Goal: Task Accomplishment & Management: Complete application form

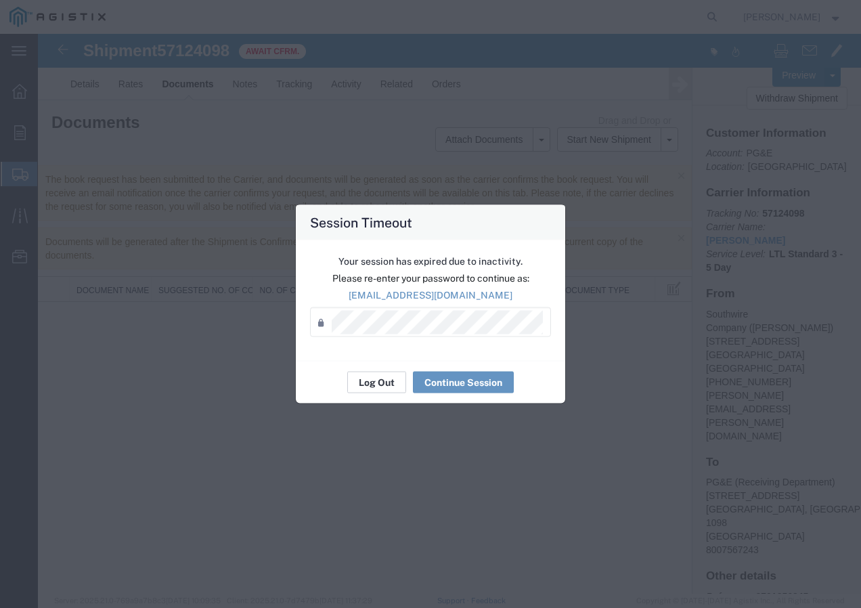
click at [372, 384] on button "Log Out" at bounding box center [376, 382] width 59 height 22
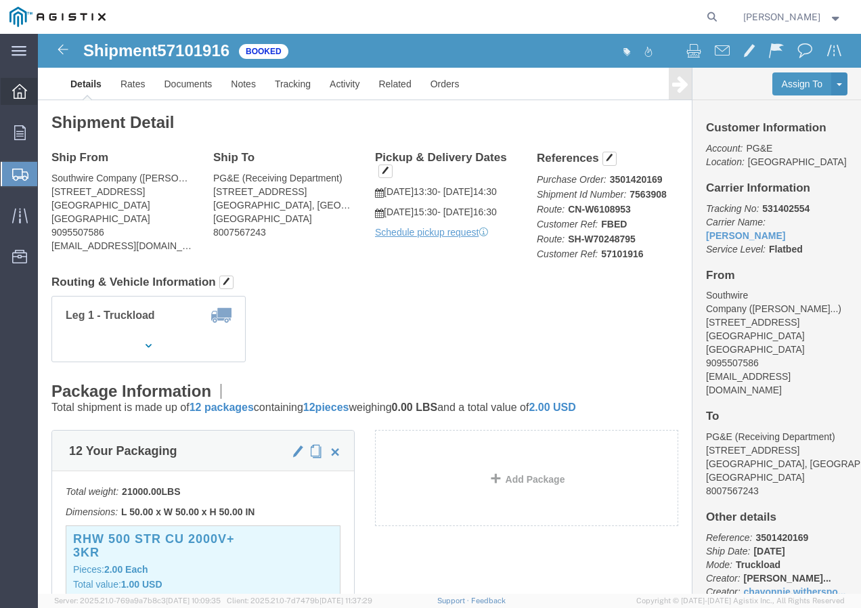
click at [14, 91] on icon at bounding box center [19, 91] width 15 height 15
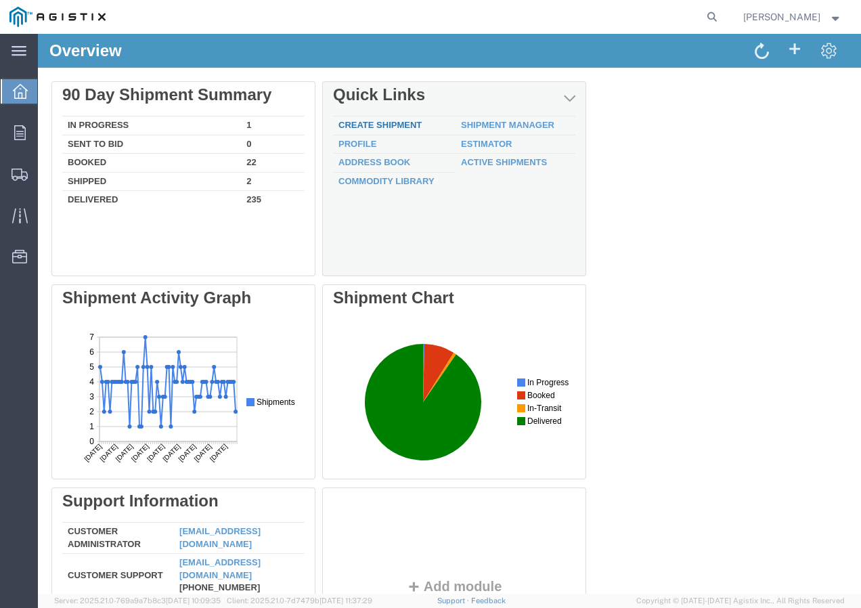
click at [363, 124] on link "Create Shipment" at bounding box center [379, 125] width 83 height 10
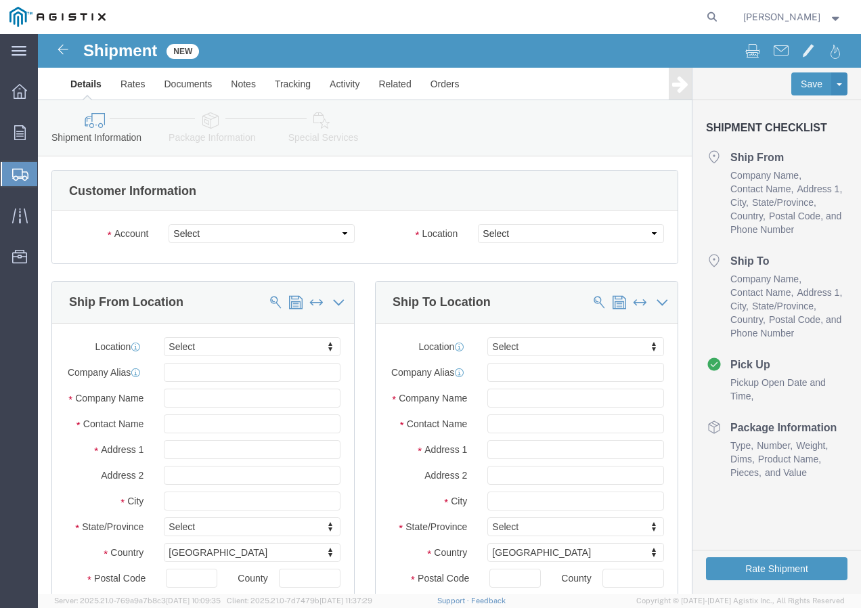
select select
drag, startPoint x: 319, startPoint y: 235, endPoint x: 281, endPoint y: 202, distance: 50.8
click select "Select PG&E Southwire Company"
select select "9596"
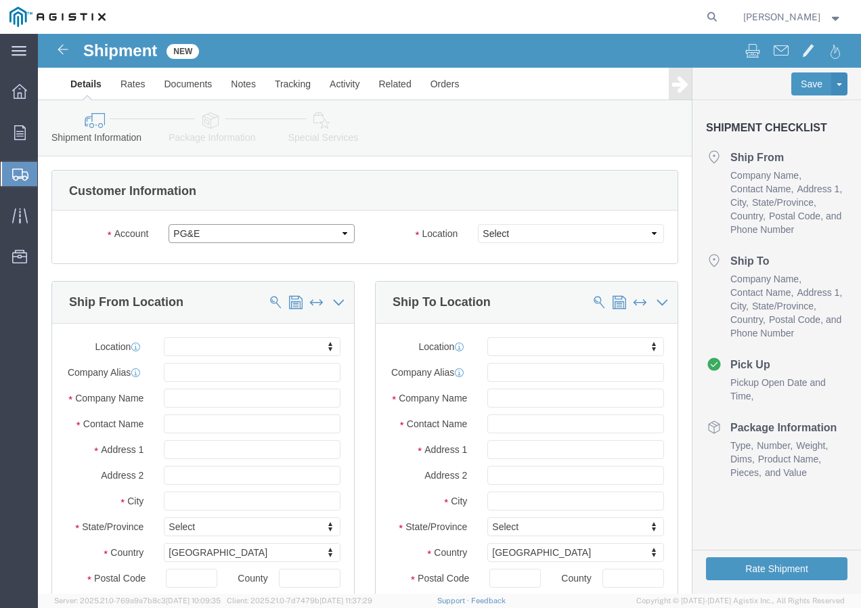
click select "Select PG&E Southwire Company"
select select "PURCHORD"
select select
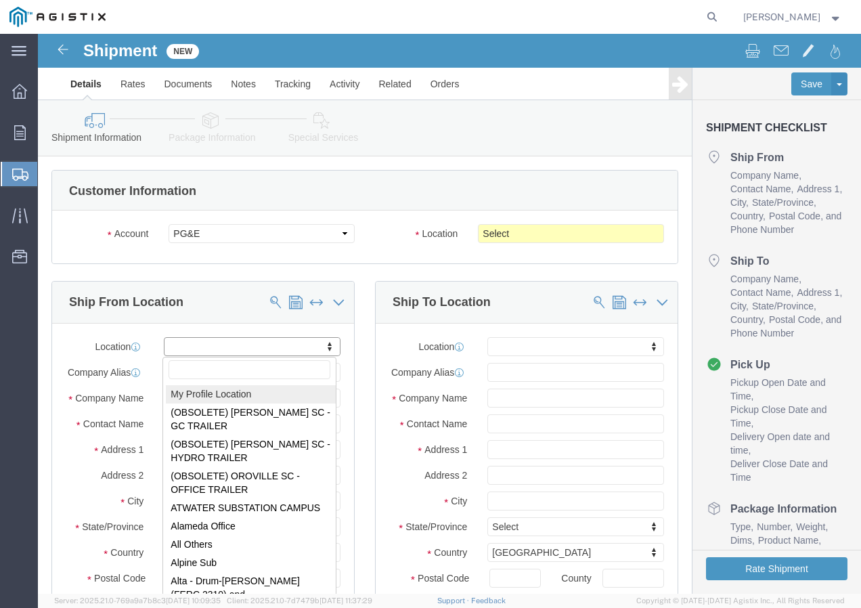
select select "MYPROFILE"
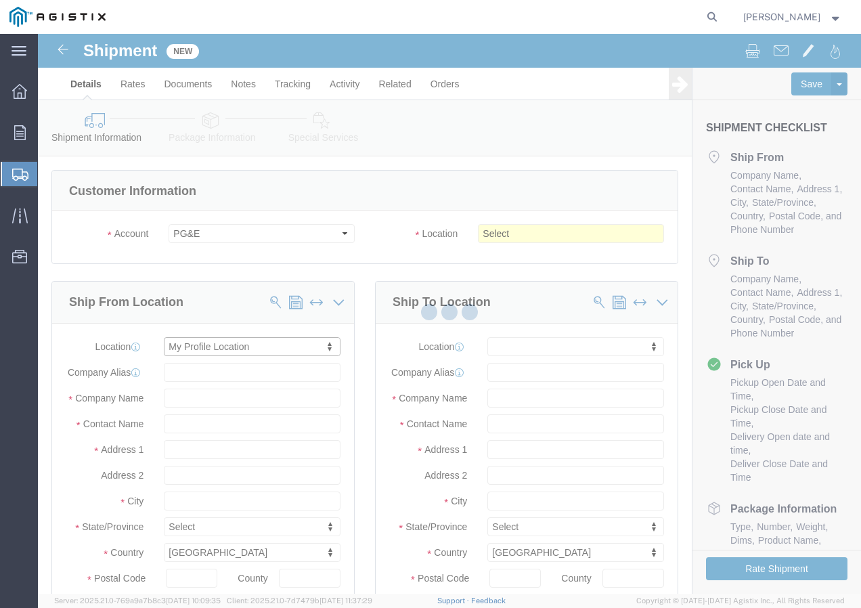
type input "Southwire Company"
type input "[PERSON_NAME]"
type input "11695 Pacific Ave"
type input "Fontana"
type input "92337"
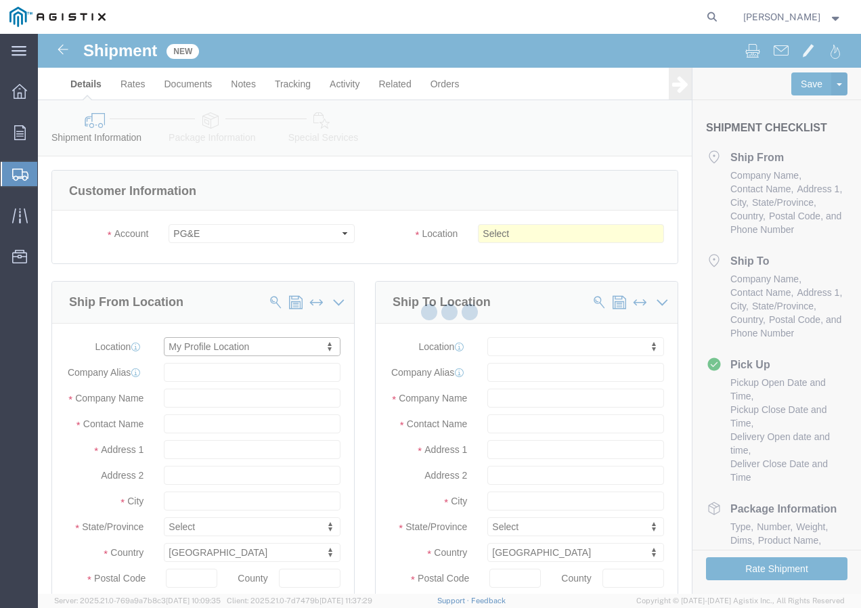
type input "9095507586"
type input "[EMAIL_ADDRESS][DOMAIN_NAME]"
checkbox input "true"
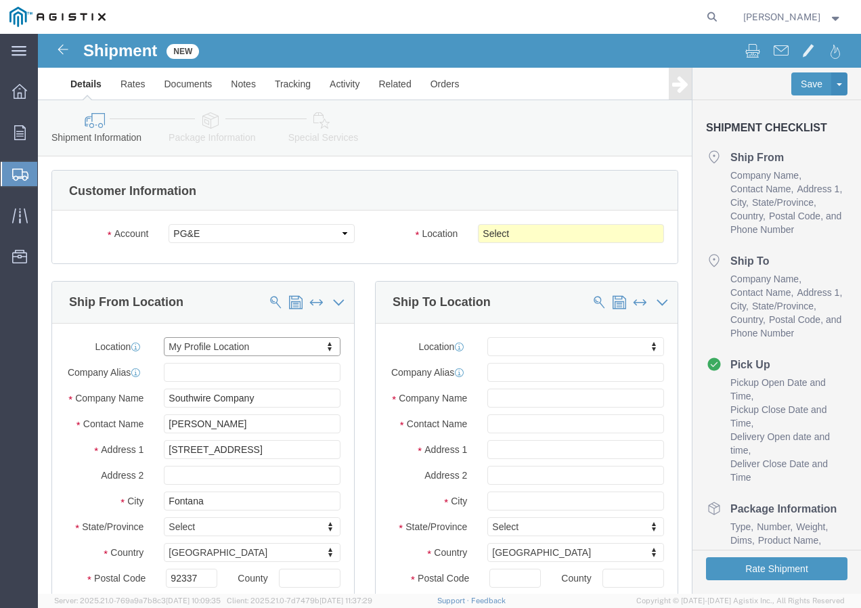
select select "CA"
click select "Select All Others Fremont DC Fresno DC Wheatland DC"
select select "19740"
click select "Select All Others Fremont DC Fresno DC Wheatland DC"
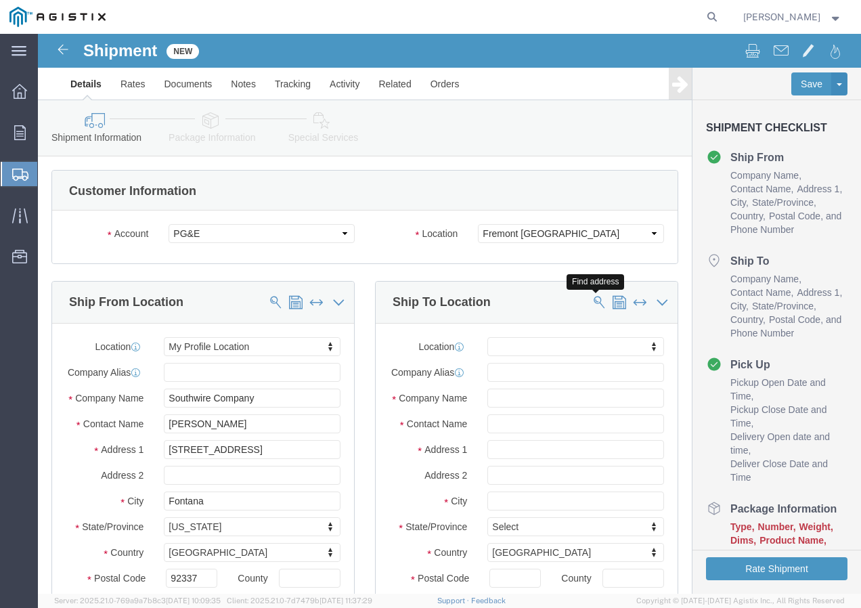
click span
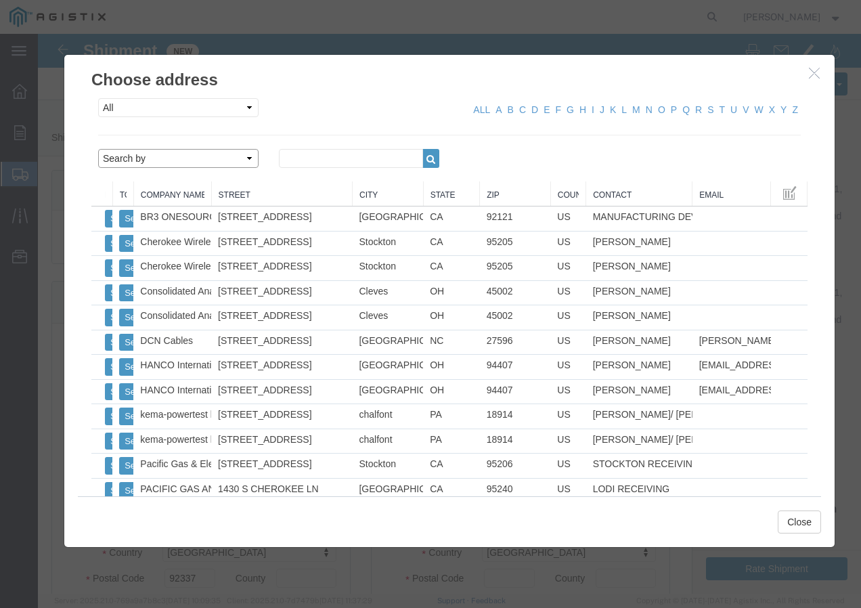
click select "Search by Address Book Name City Company Name Contact Name Country CustomerAlia…"
select select "city"
click select "Search by Address Book Name City Company Name Contact Name Country CustomerAlia…"
click input "text"
type input "FREMONT"
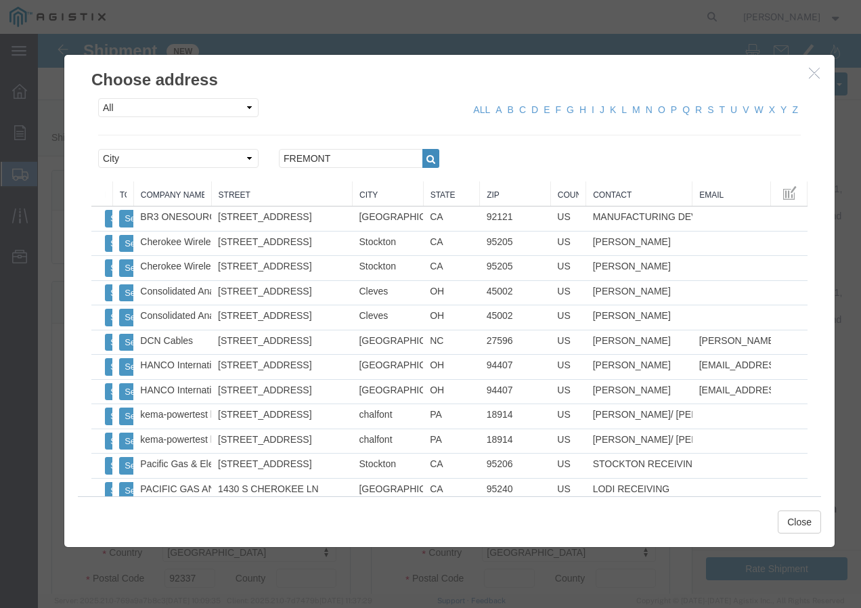
click icon "button"
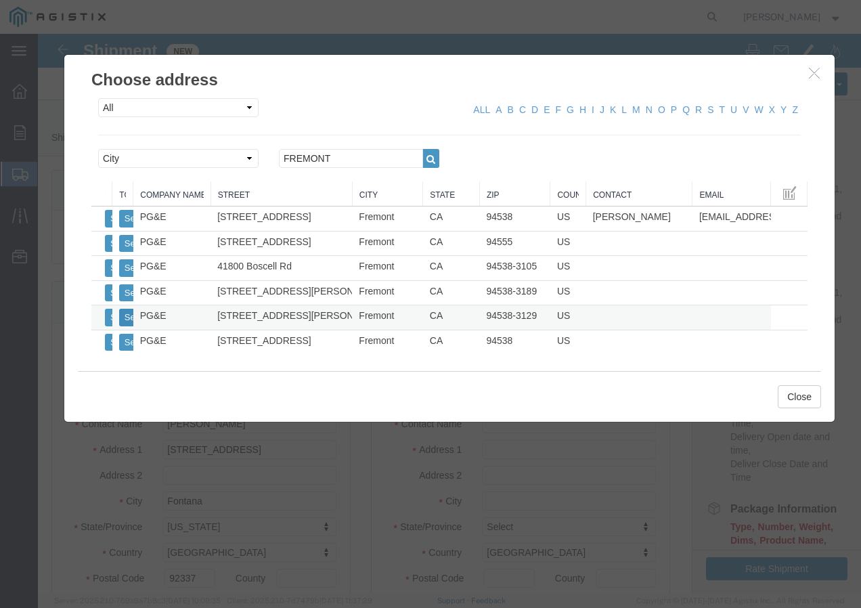
click button "Select"
select select
type input "PG&E"
type input "42105 Boyce Rd"
type input "Fremont"
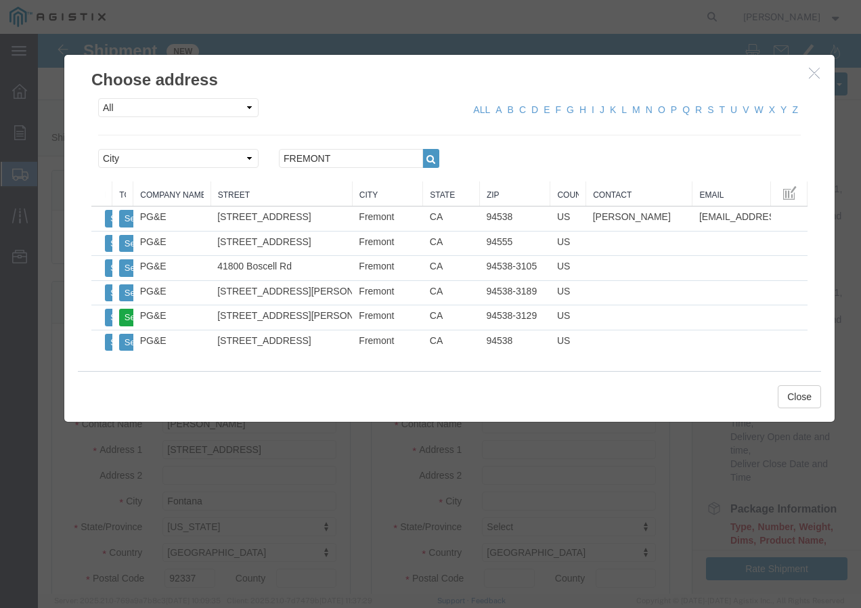
type input "94538-3129"
select select "CA"
click button "Close"
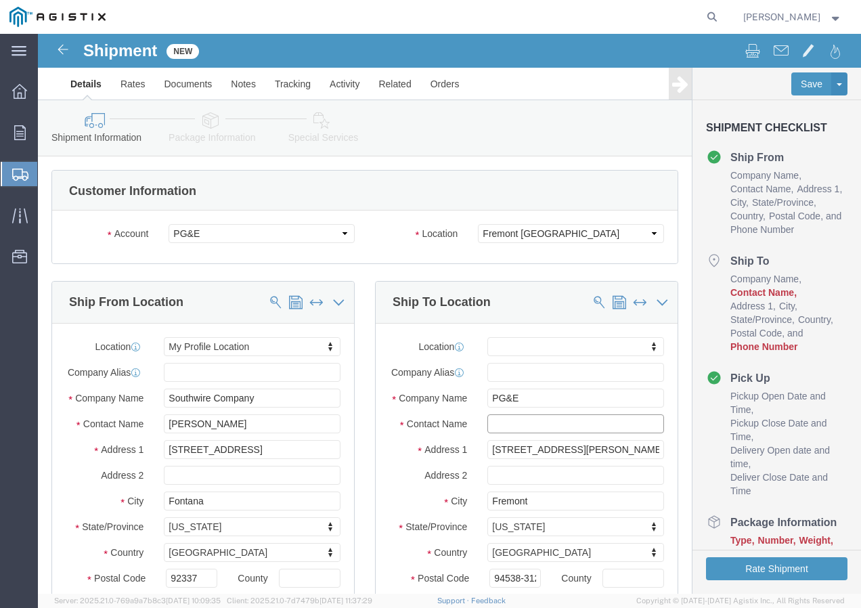
click input "text"
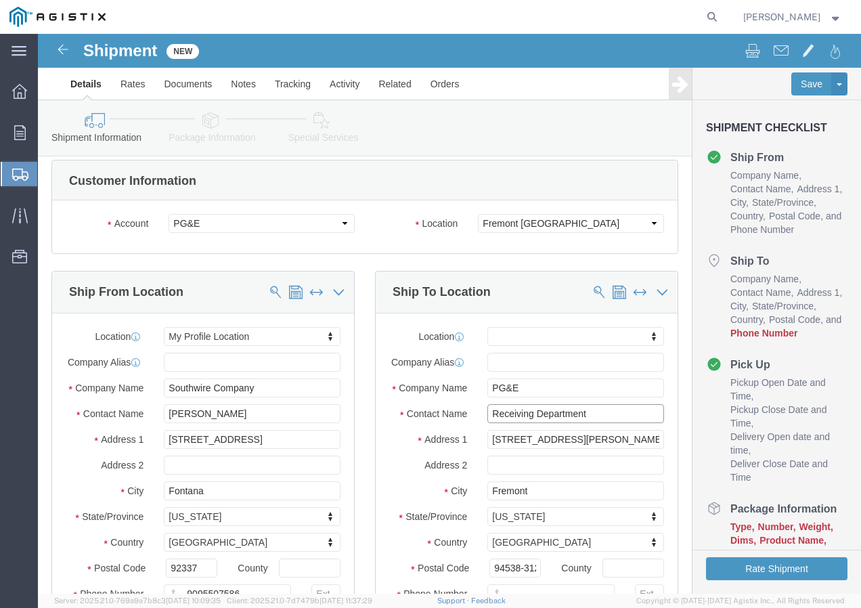
scroll to position [203, 0]
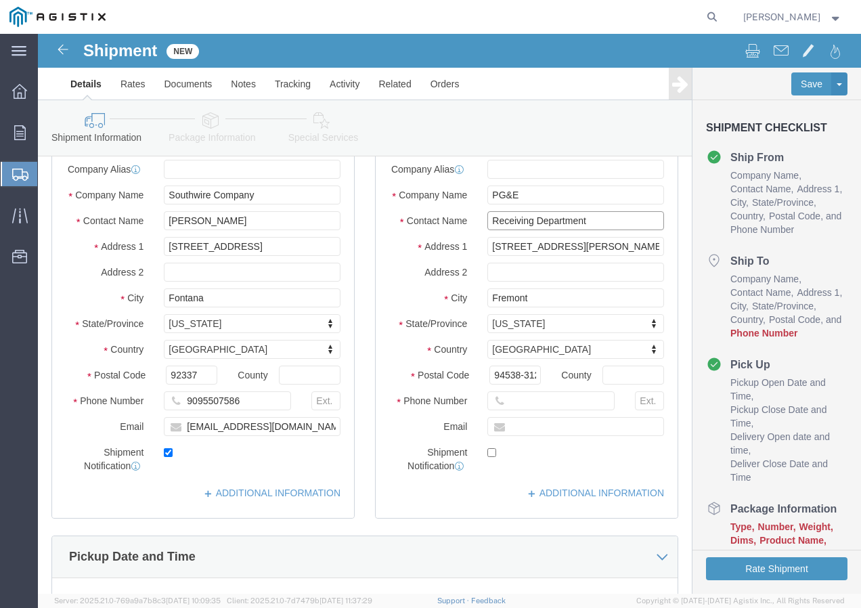
type input "Receiving Department"
click input "text"
paste input "5106519880"
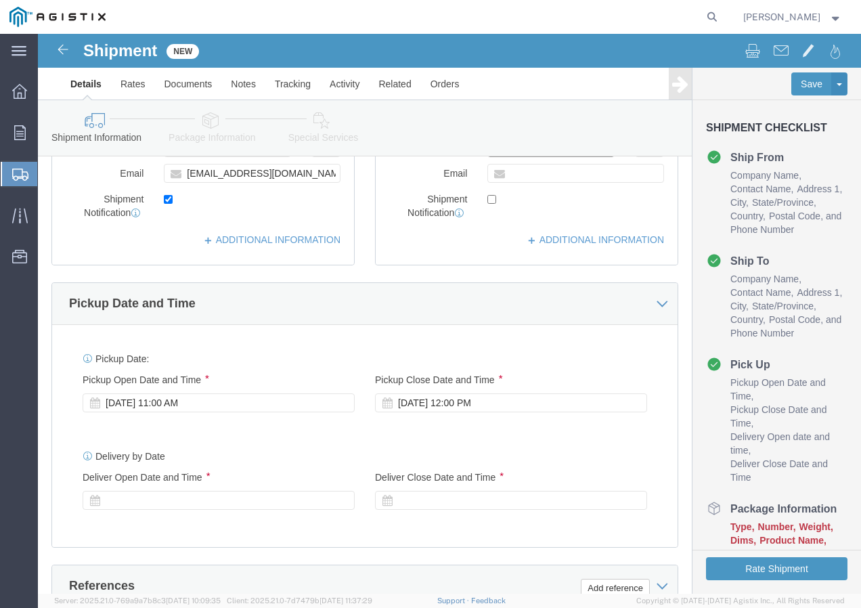
scroll to position [474, 0]
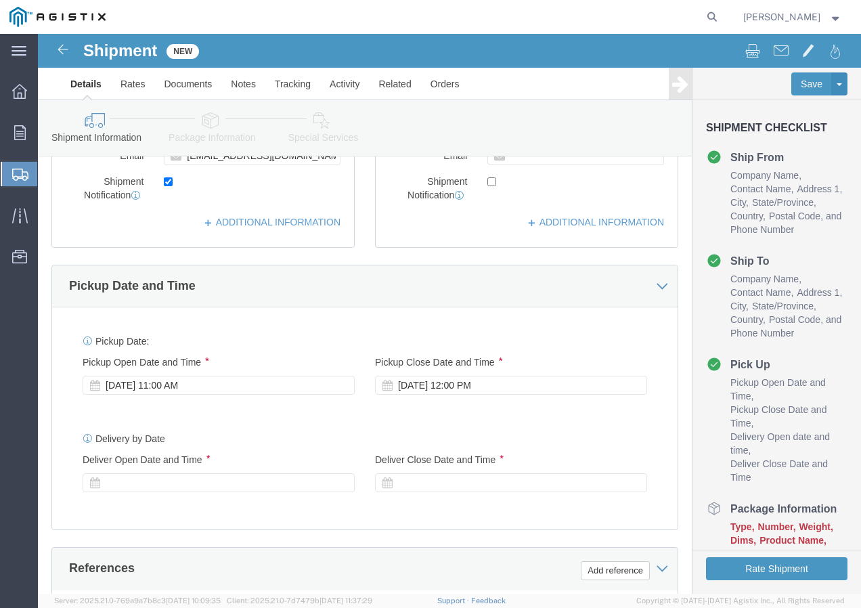
type input "5106519880"
click div "Oct 14 2025 11:00 AM"
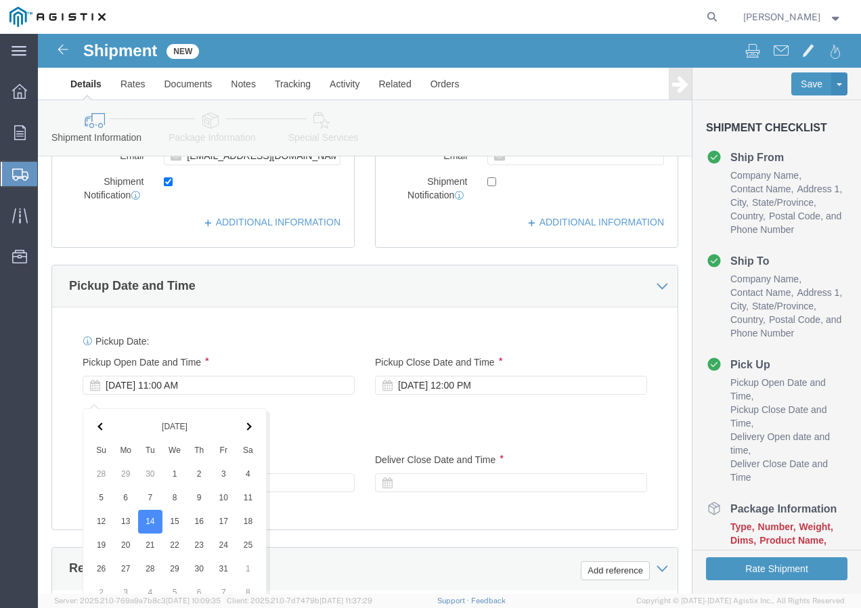
scroll to position [802, 0]
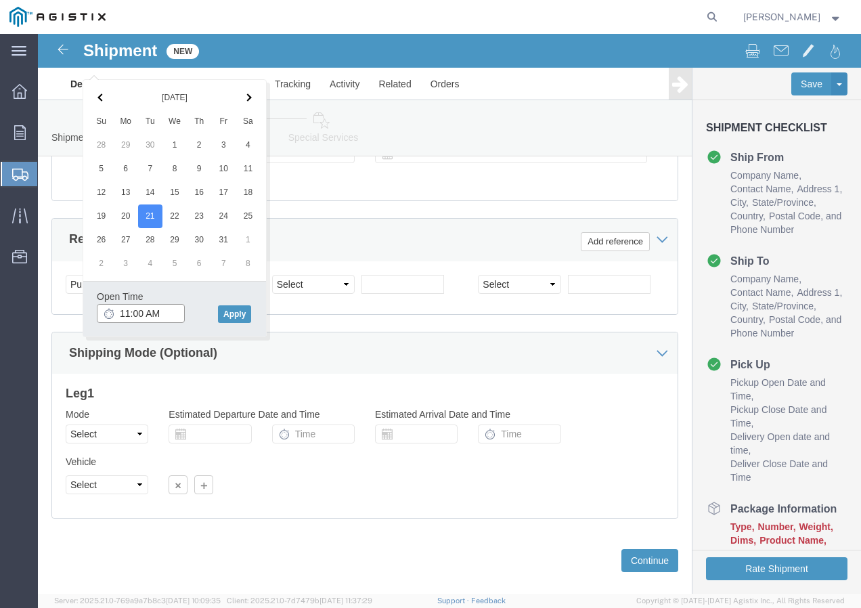
click input "11:00 AM"
type input "12:30 PM"
drag, startPoint x: 192, startPoint y: 279, endPoint x: 207, endPoint y: 270, distance: 17.3
click button "Apply"
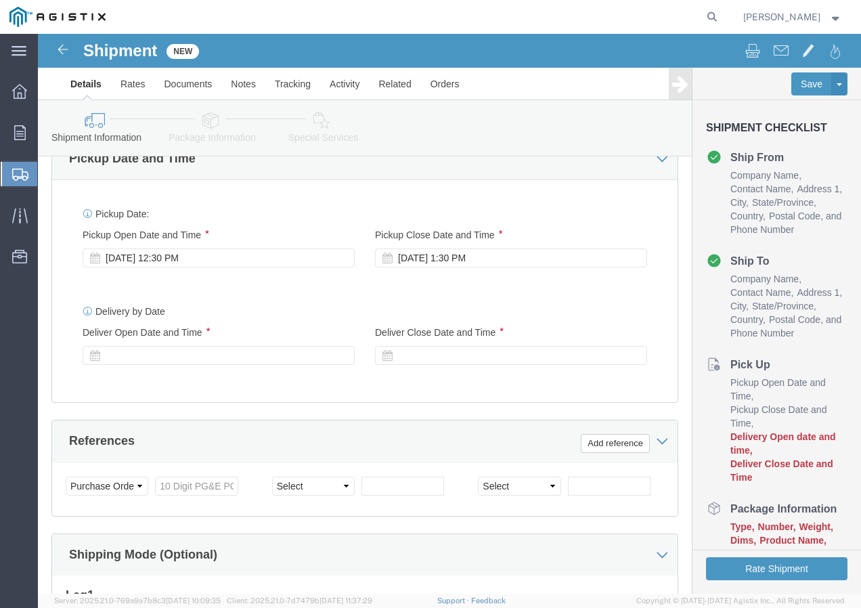
scroll to position [599, 0]
click div "Delivery Start Date Delivery Start Time Deliver Open Date and Time"
click div
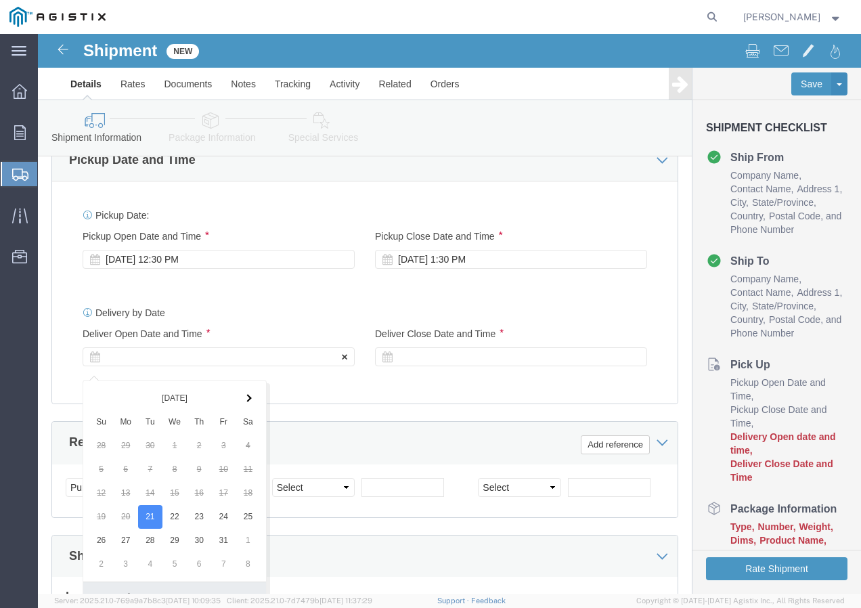
scroll to position [833, 0]
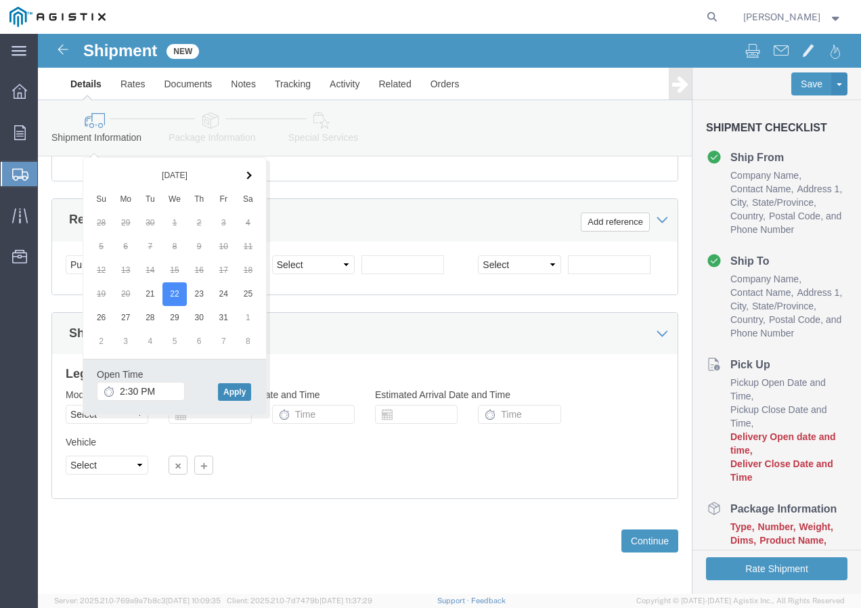
click button "Apply"
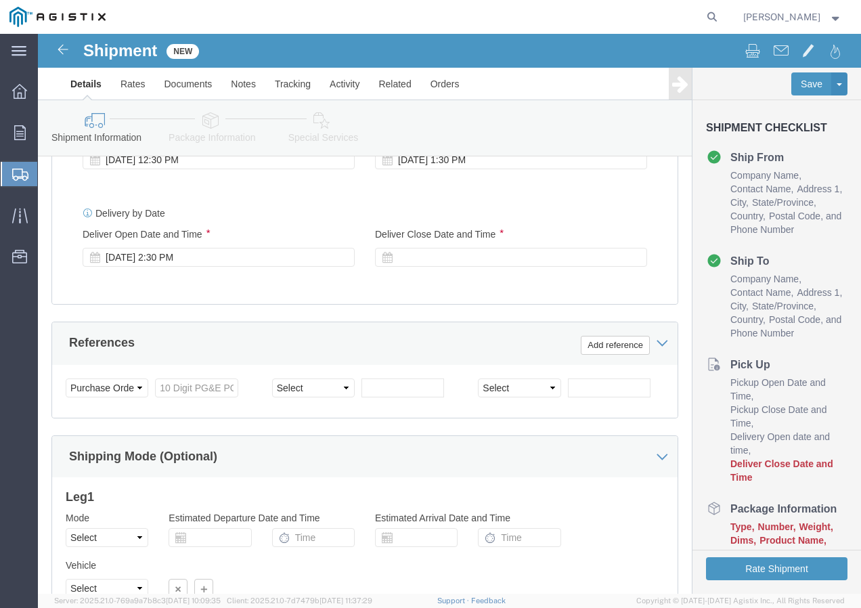
scroll to position [697, 0]
click div "Deliver Close Date Deliver Close Time Deliver Close Date and Time"
click div
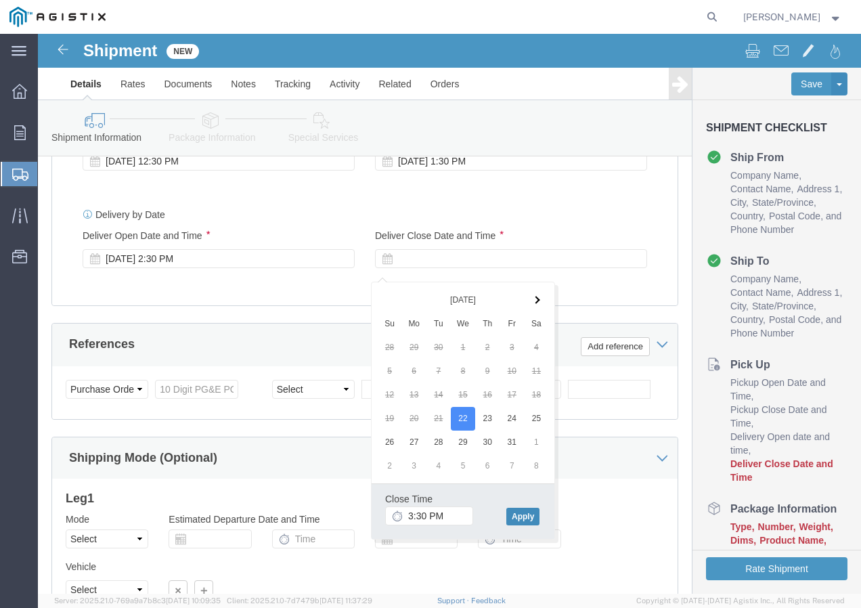
click button "Apply"
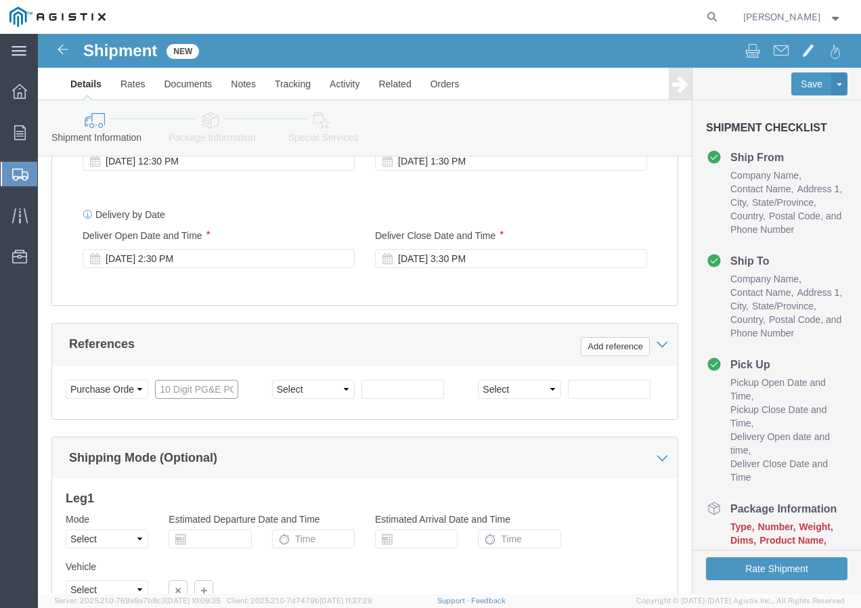
click input "text"
paste input "3501419182"
type input "3501419182"
click select "Select Account Type Activity ID Airline Appointment Number ASN Batch Request # …"
select select "SHIPMENTIDNUM"
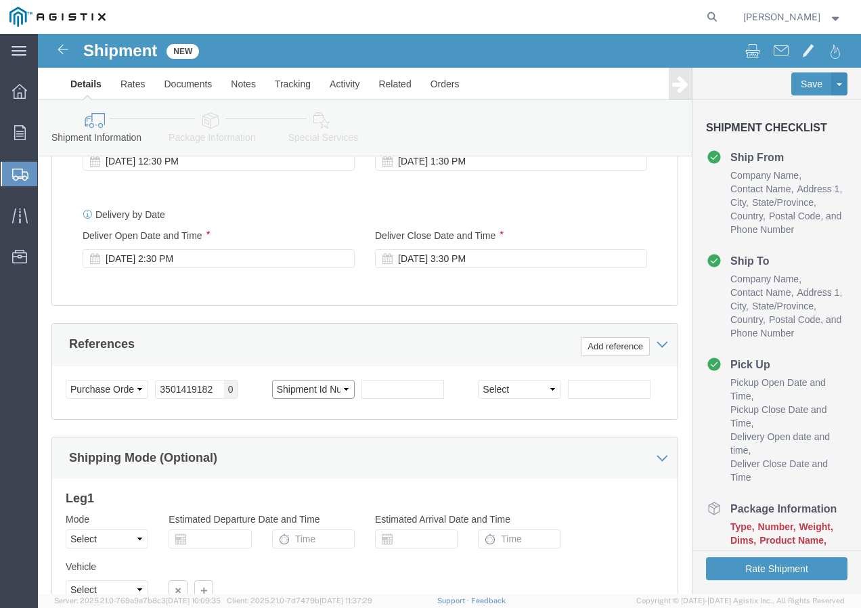
click select "Select Account Type Activity ID Airline Appointment Number ASN Batch Request # …"
drag, startPoint x: 344, startPoint y: 365, endPoint x: 367, endPoint y: 363, distance: 23.8
click input "text"
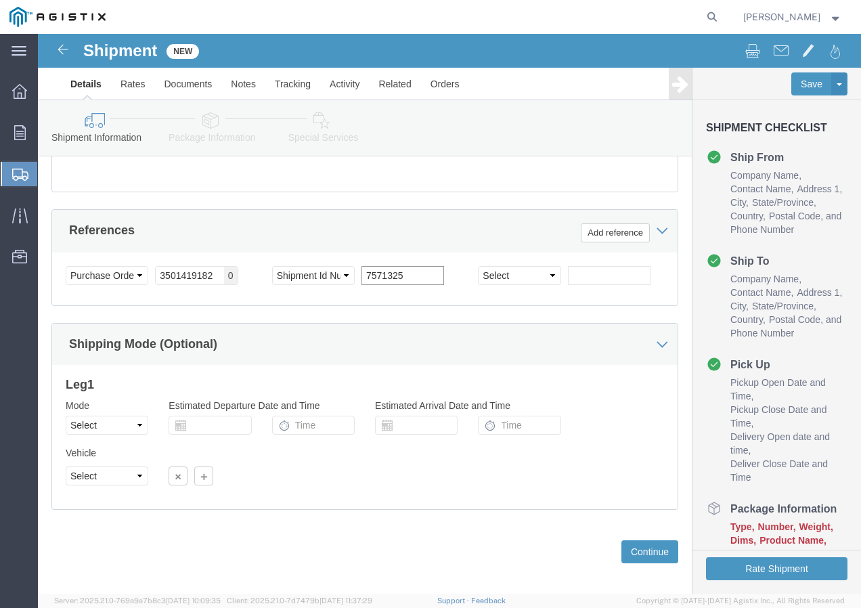
scroll to position [833, 0]
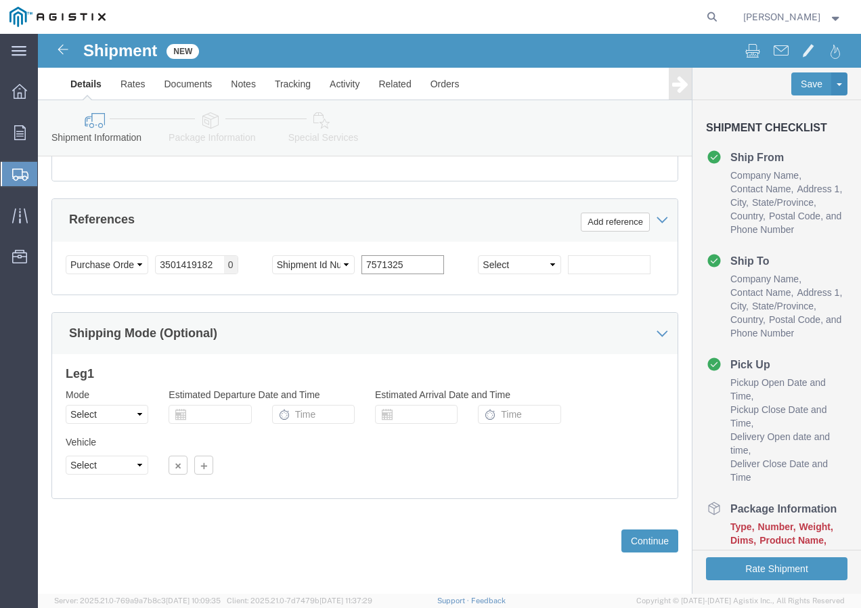
type input "7571325"
click select "Select Air Less than Truckload Multi-Leg Ocean Freight Rail Small Parcel Truckl…"
select select "TL"
click select "Select Air Less than Truckload Multi-Leg Ocean Freight Rail Small Parcel Truckl…"
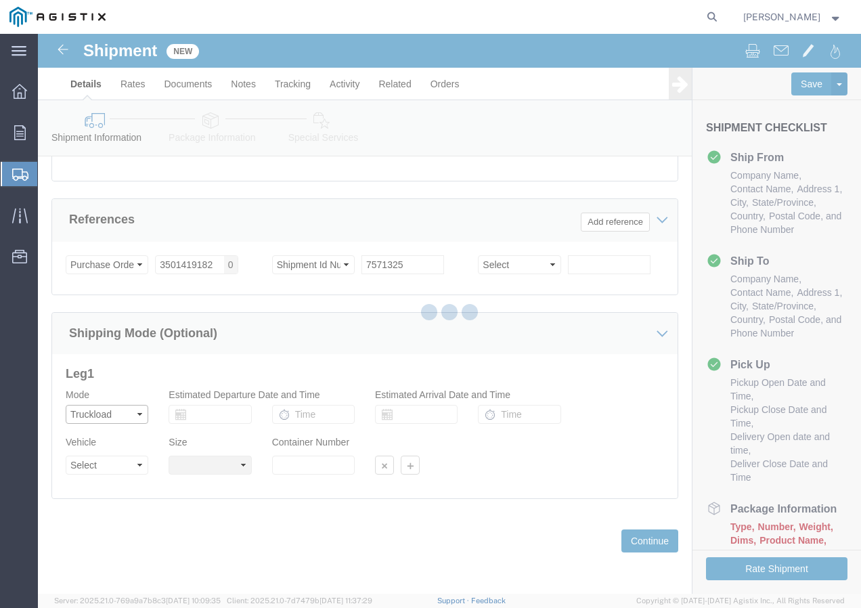
select select
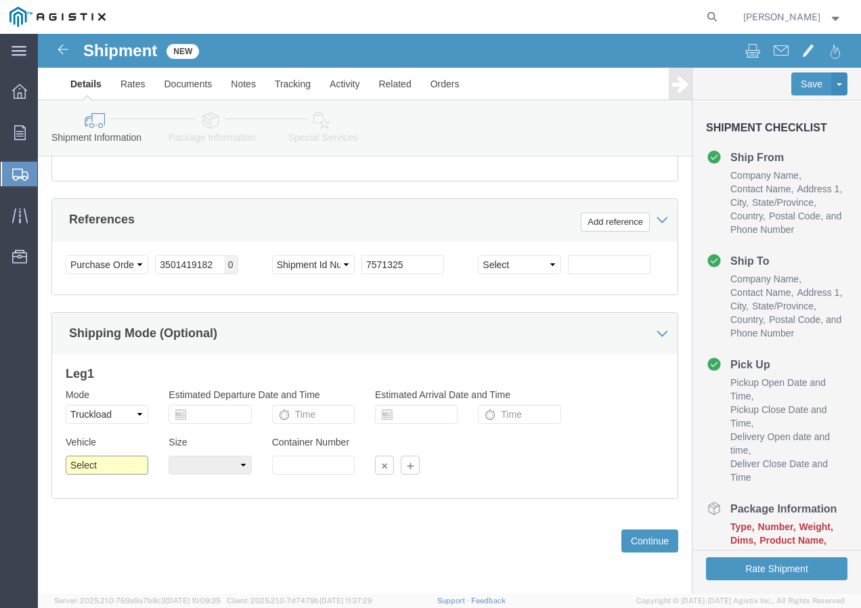
click select "Select 1-Ton (PSS) 10 Wheel 10 Yard Dump Truck 20 Yard Dump Truck Bobtail Botto…"
select select "FLBD"
click select "Select 1-Ton (PSS) 10 Wheel 10 Yard Dump Truck 20 Yard Dump Truck Bobtail Botto…"
click button "Continue"
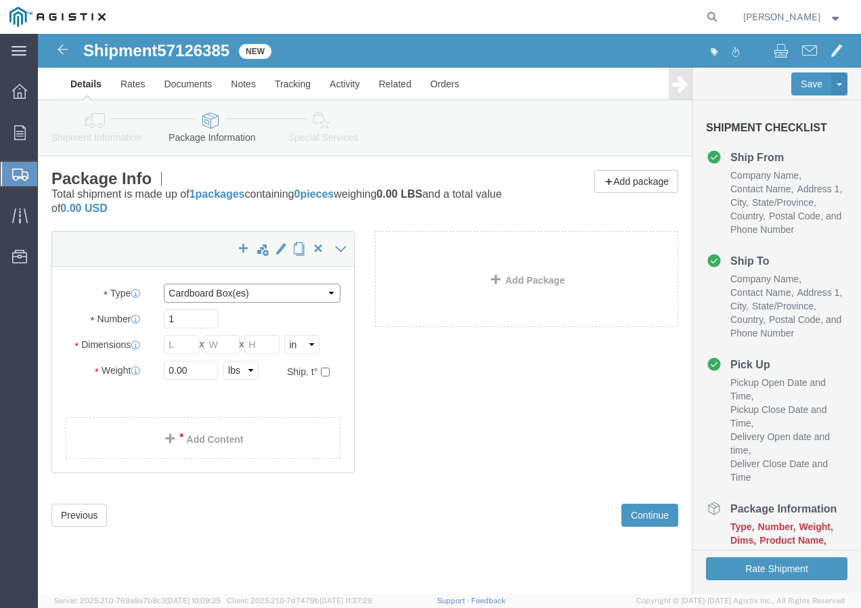
click select "Select Bulk Bundle(s) Cardboard Box(es) Carton(s) Crate(s) Drum(s) (Fiberboard)…"
select select "YRPK"
click select "Select Bulk Bundle(s) Cardboard Box(es) Carton(s) Crate(s) Drum(s) (Fiberboard)…"
click input "text"
type input "50"
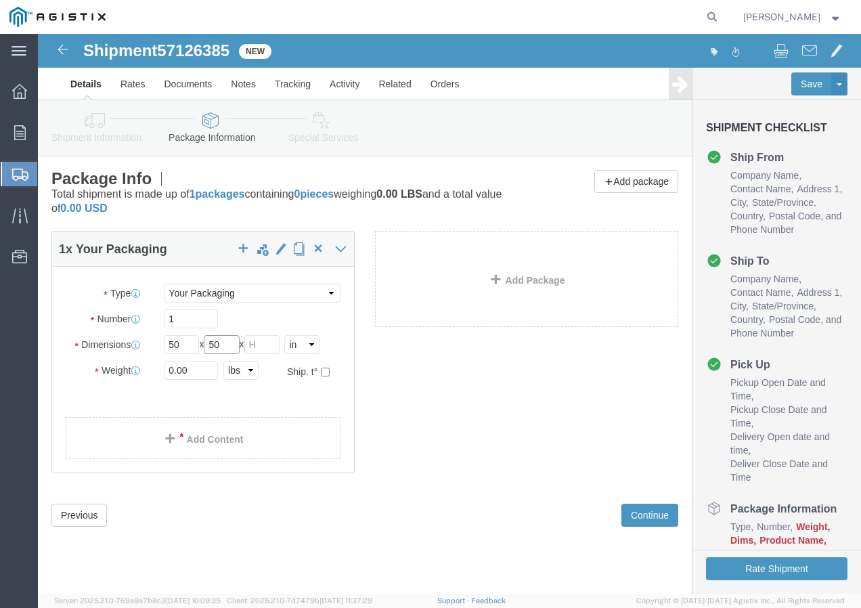
type input "50"
drag, startPoint x: 156, startPoint y: 340, endPoint x: 92, endPoint y: 343, distance: 64.4
click div "0.00 Select kgs lbs"
type input "33000"
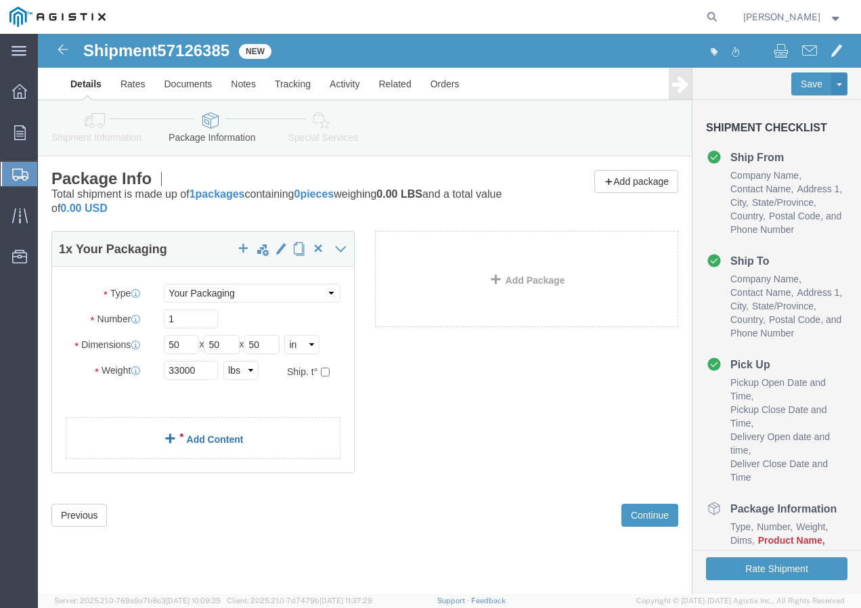
click span
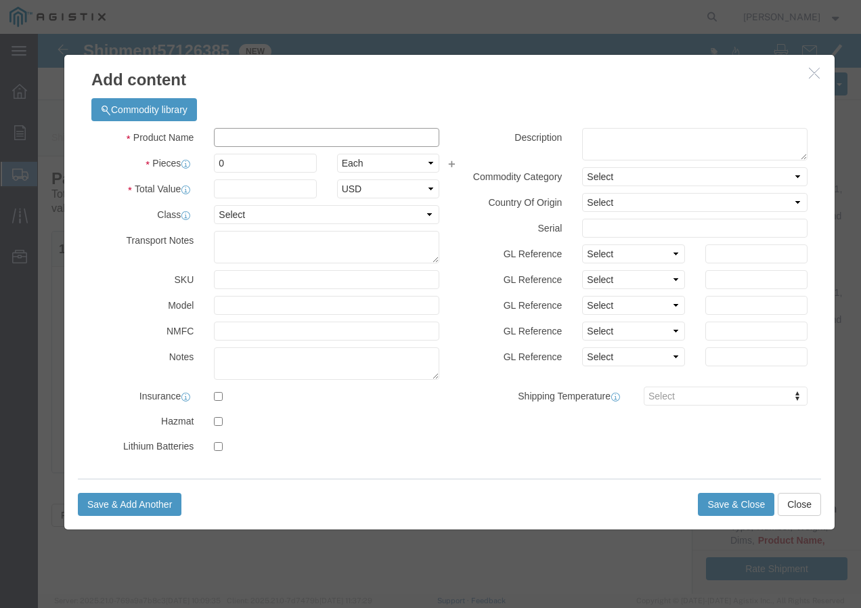
drag, startPoint x: 313, startPoint y: 101, endPoint x: 311, endPoint y: 108, distance: 7.1
click input "text"
paste input "CA/LDPE QUINCE 1/0-7 AAC 60 MILS 6kR"
type input "CA/LDPE QUINCE 1/0-7 AAC 60 MILS 6kR"
click input "0"
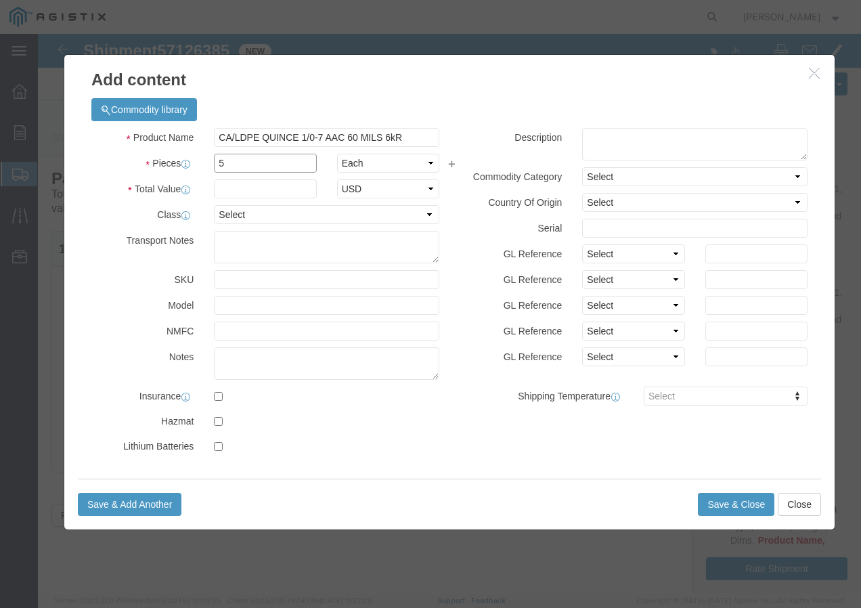
type input "5"
click input "text"
type input "1"
click select "Select 50 55 60 65 70 85 92.5 100 125 175 250 300 400"
select select "100"
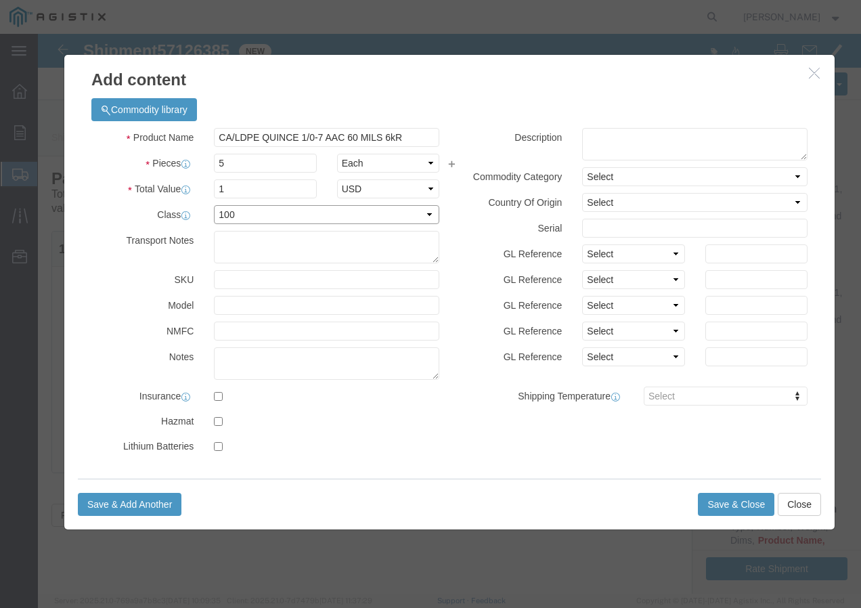
drag, startPoint x: 187, startPoint y: 185, endPoint x: 190, endPoint y: 203, distance: 17.9
click select "Select 50 55 60 65 70 85 92.5 100 125 175 250 300 400"
click button "Save & Add Another"
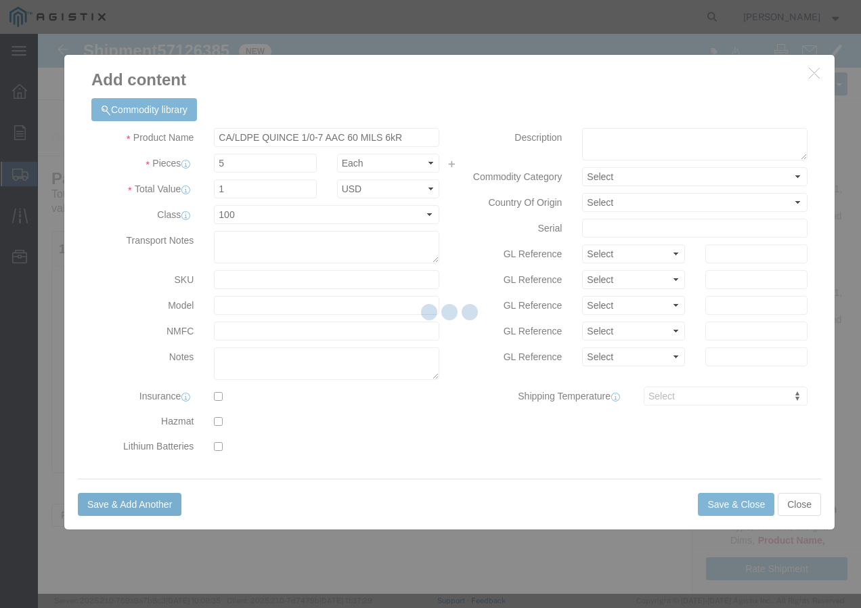
select select "EA"
select select
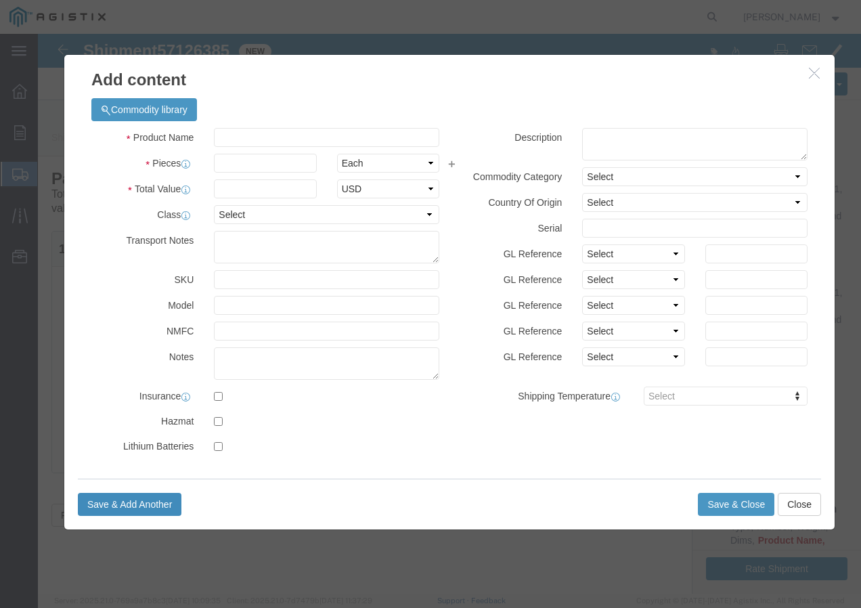
select select "USD"
click input "text"
paste input "USE 500 Str Cu Bk 1000R"
type input "USE 500 Str Cu Bk 1000R"
click input "text"
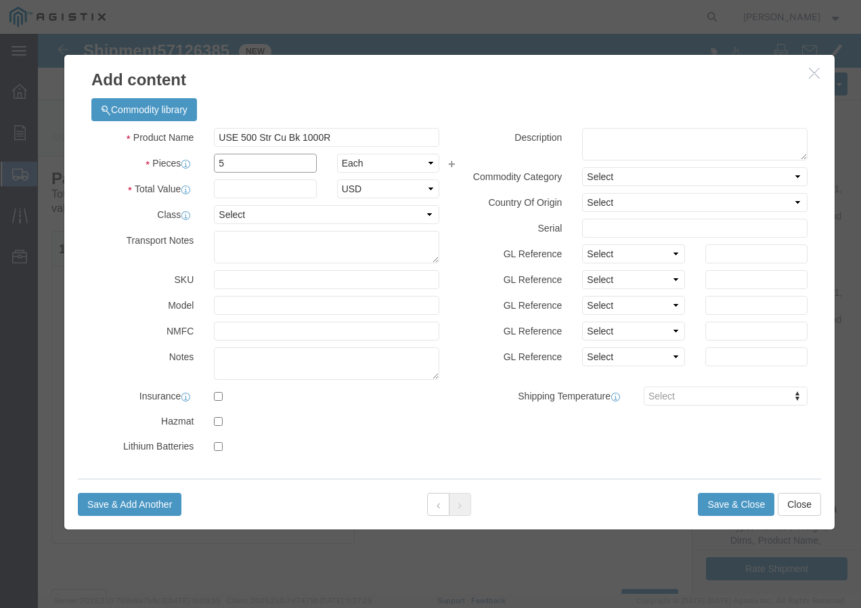
type input "5"
click input "text"
type input "1"
click select "Select 50 55 60 65 70 85 92.5 100 125 175 250 300 400"
select select "100"
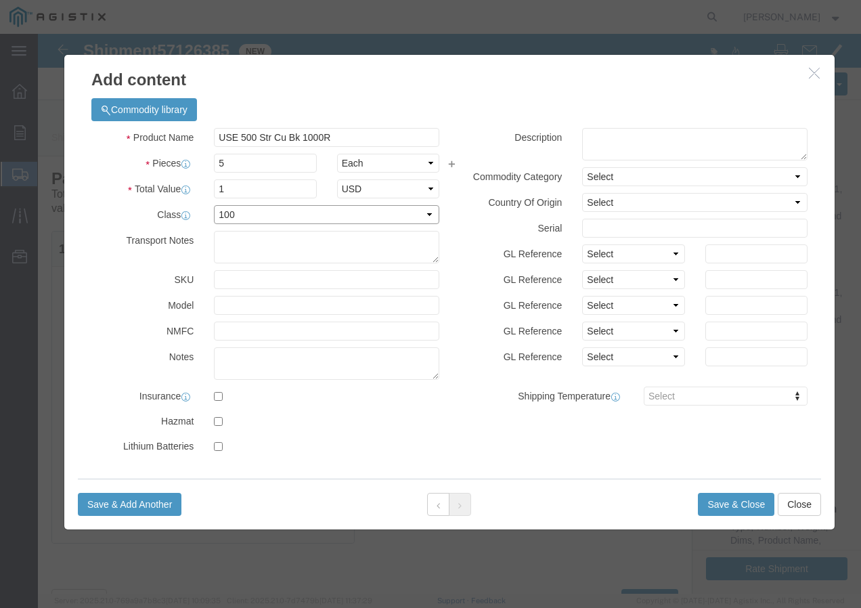
click select "Select 50 55 60 65 70 85 92.5 100 125 175 250 300 400"
click button "Save & Add Another"
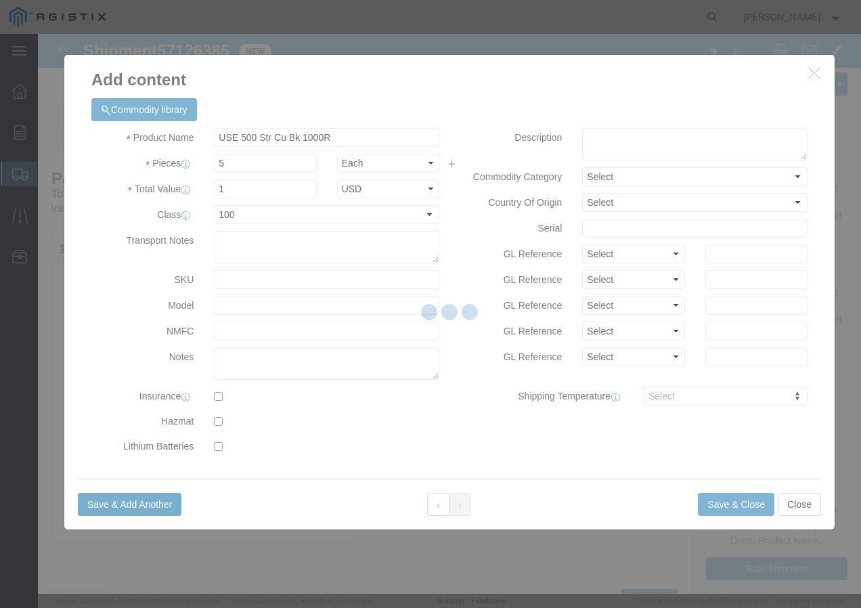
select select "EA"
select select
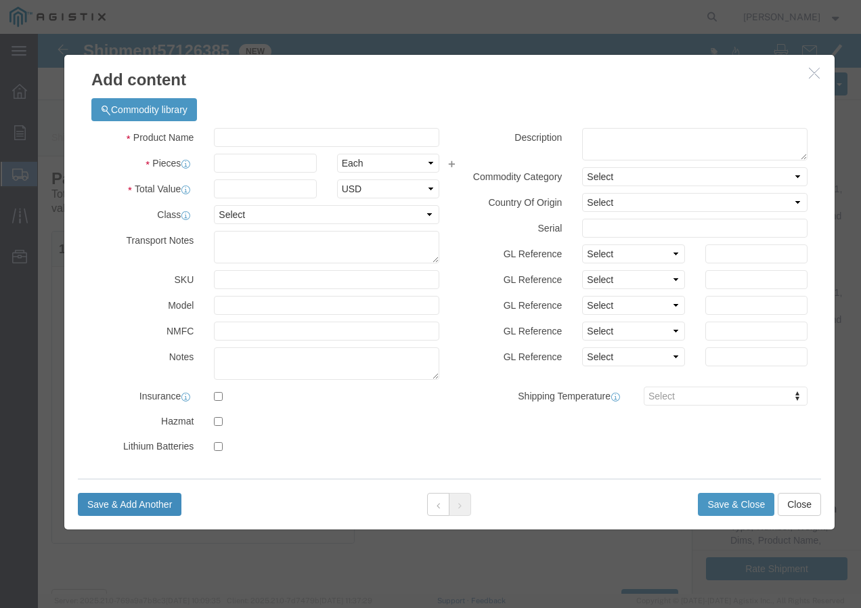
select select "USD"
click input "text"
paste input "USE 500 Str Cu Bk 1000R"
type input "USE 500 Str Cu Bk 1000R"
click input "text"
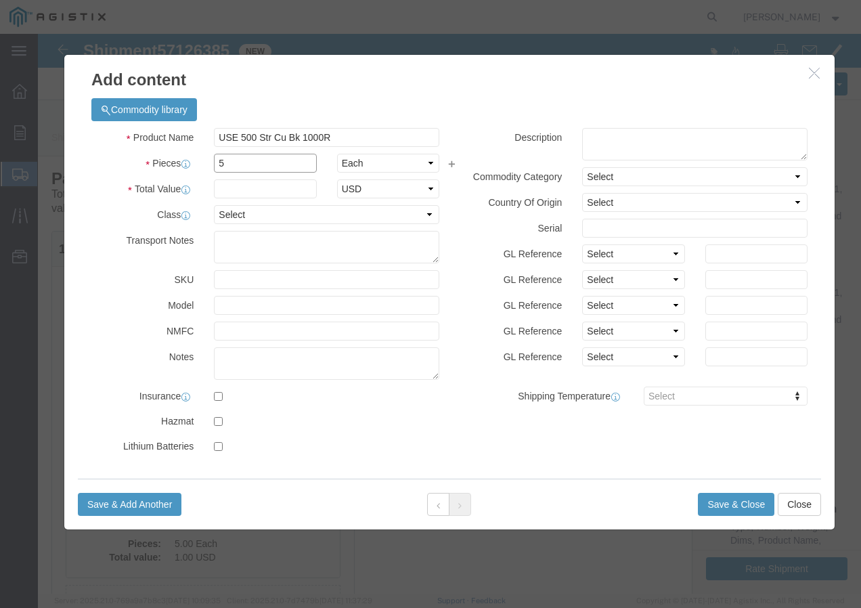
type input "5"
click input "text"
type input "1"
click select "Select 50 55 60 65 70 85 92.5 100 125 175 250 300 400"
select select "100"
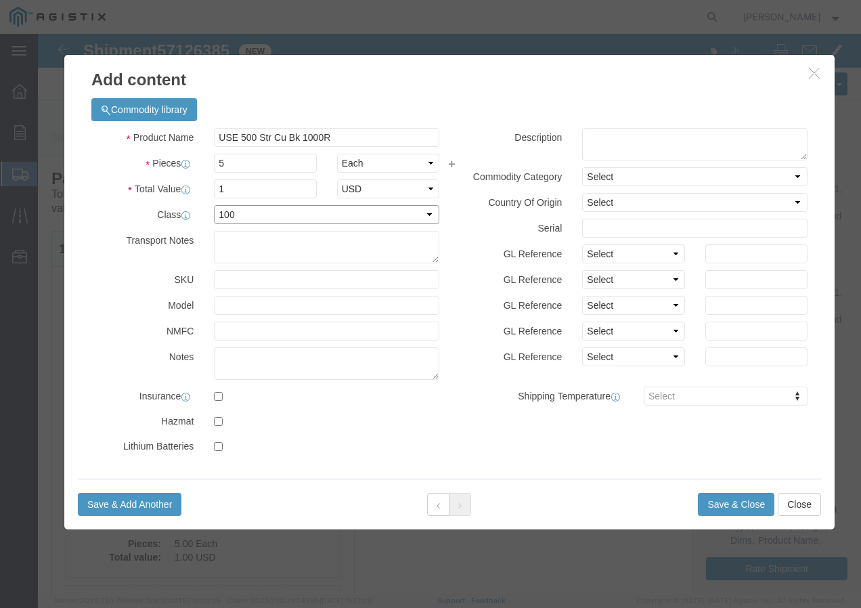
click select "Select 50 55 60 65 70 85 92.5 100 125 175 250 300 400"
click button "Save & Add Another"
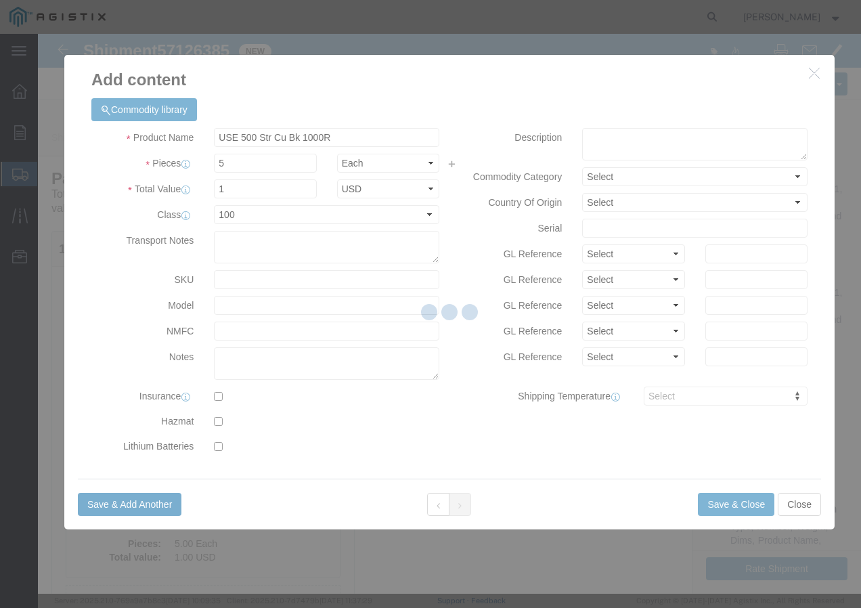
select select "EA"
select select
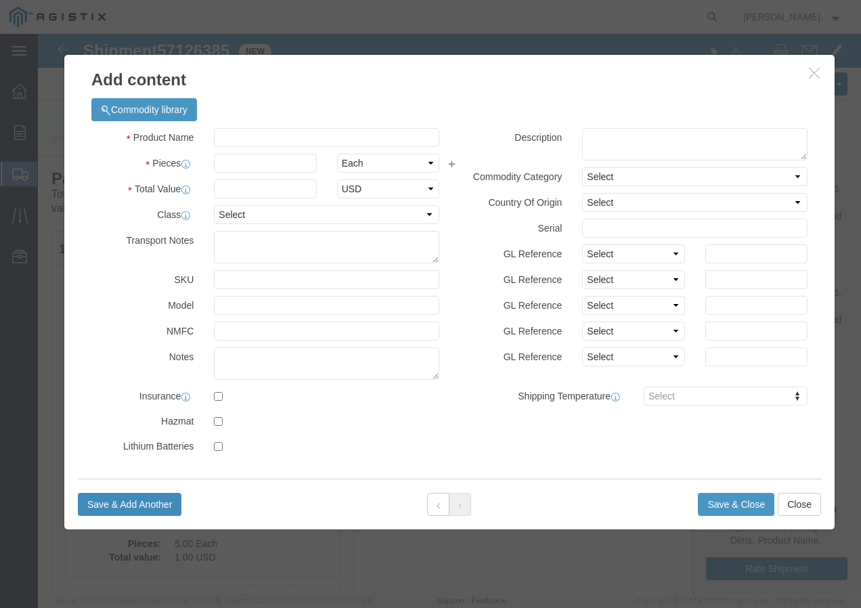
select select "USD"
click input "text"
paste input "600VUD QX/YES 1/0 Str Al NOTRE DAME 2000"
type input "600VUD QX/YES 1/0 Str Al NOTRE DAME 2000"
click input "text"
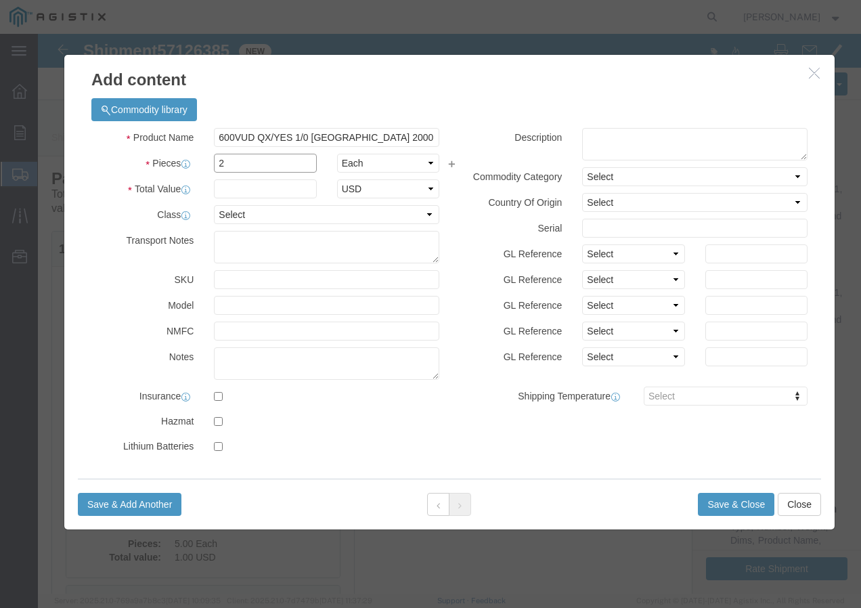
type input "2"
click input "text"
type input "1"
click select "Select 50 55 60 65 70 85 92.5 100 125 175 250 300 400"
select select "100"
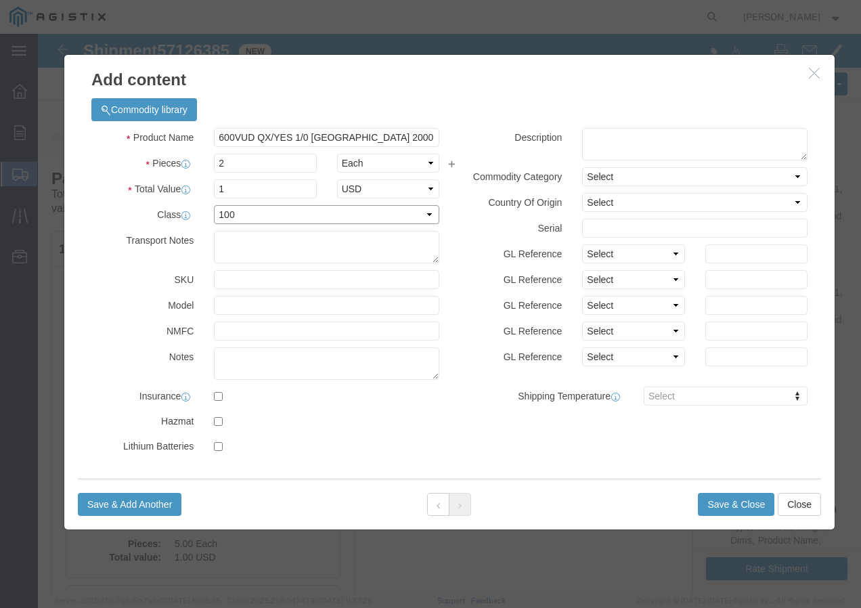
click select "Select 50 55 60 65 70 85 92.5 100 125 175 250 300 400"
click button "Save & Add Another"
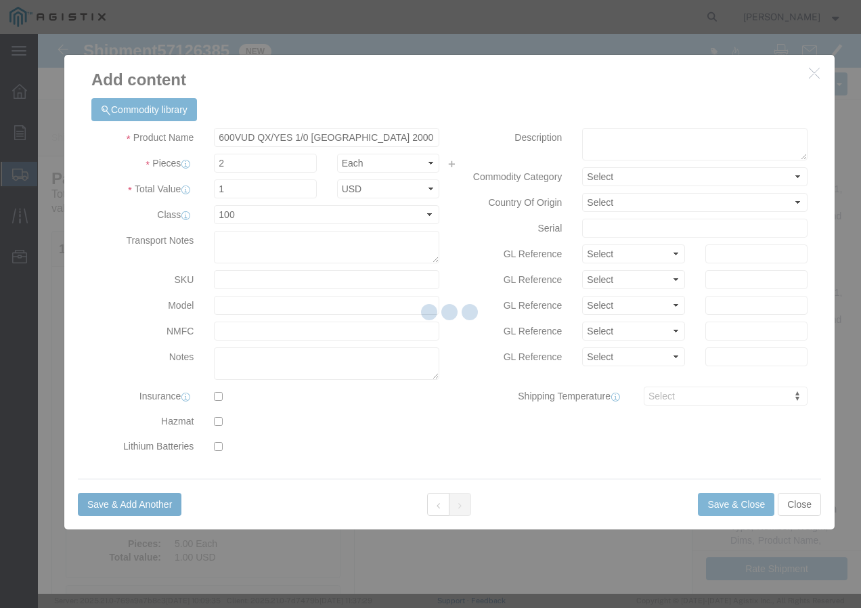
select select "EA"
select select
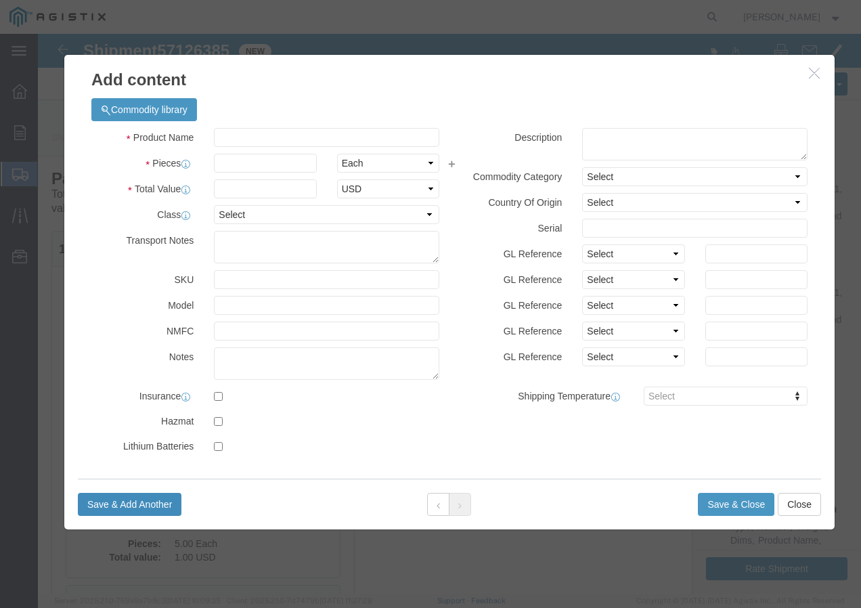
select select "USD"
click input "text"
paste input "CU BARE 14 SOL SD 2000Sp"
type input "CU BARE 14 SOL SD 2000Sp"
click input "text"
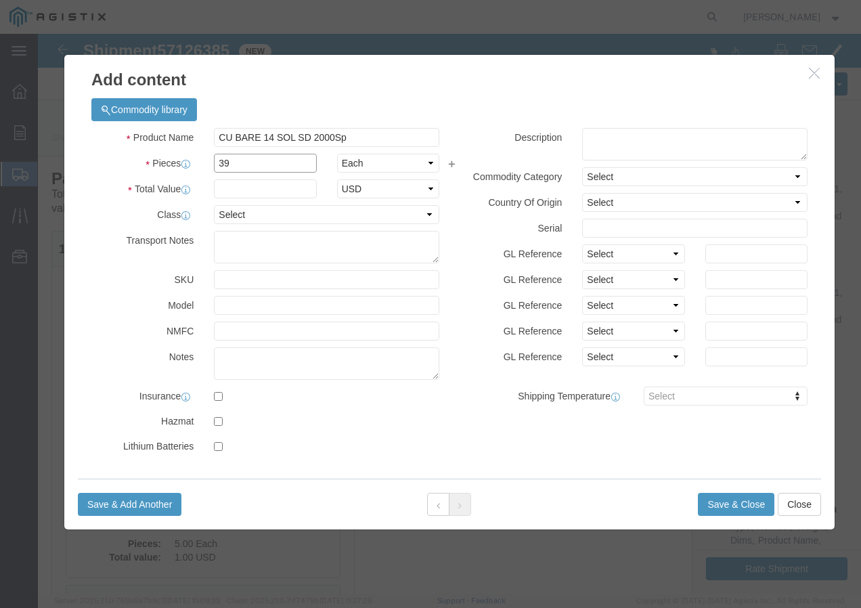
type input "39"
click input "text"
type input "1"
click select "Select 50 55 60 65 70 85 92.5 100 125 175 250 300 400"
select select "100"
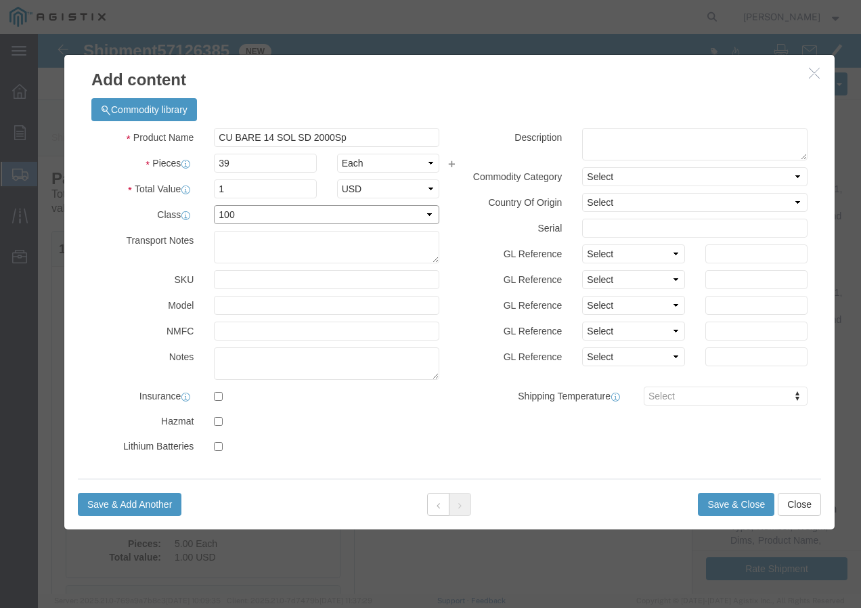
click select "Select 50 55 60 65 70 85 92.5 100 125 175 250 300 400"
click button "Save & Add Another"
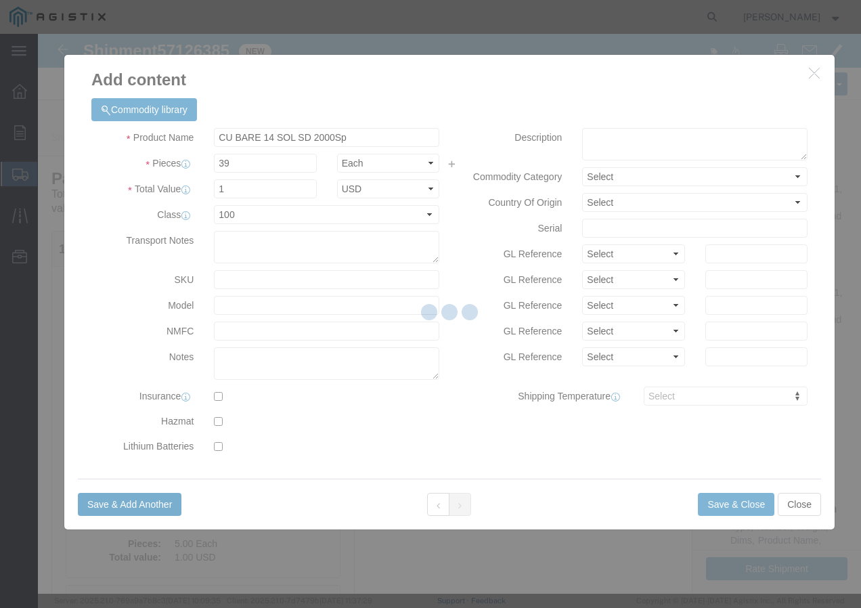
select select "EA"
select select
select select "USD"
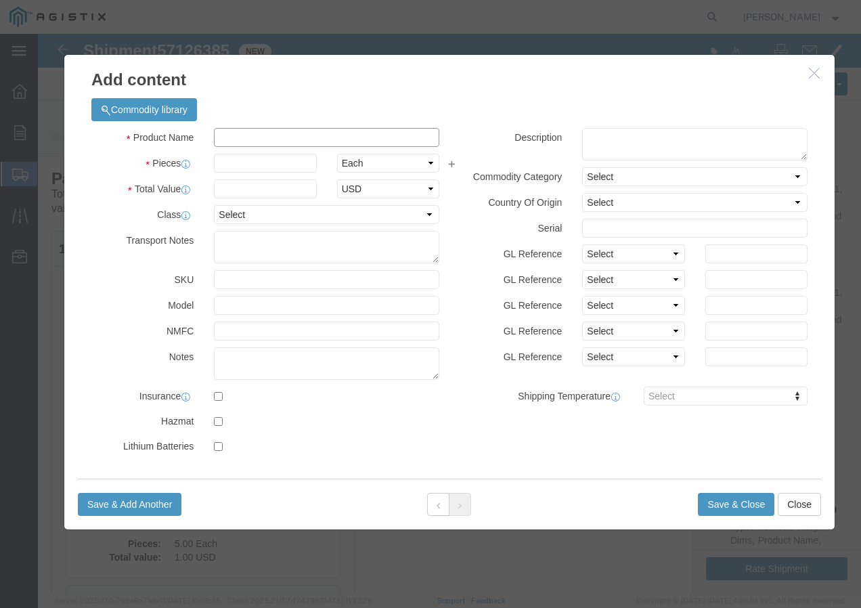
click input "text"
paste input "CU BARE 2 SOL SD 25pSP"
type input "CU BARE 2 SOL SD 25pSP"
click input "text"
type input "70"
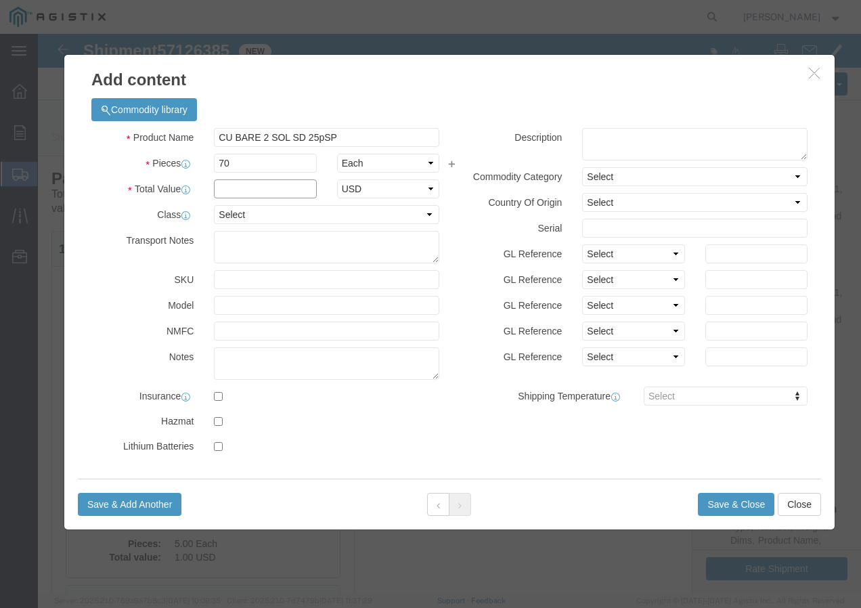
click input "text"
type input "1"
click select "Select 50 55 60 65 70 85 92.5 100 125 175 250 300 400"
select select "100"
click select "Select 50 55 60 65 70 85 92.5 100 125 175 250 300 400"
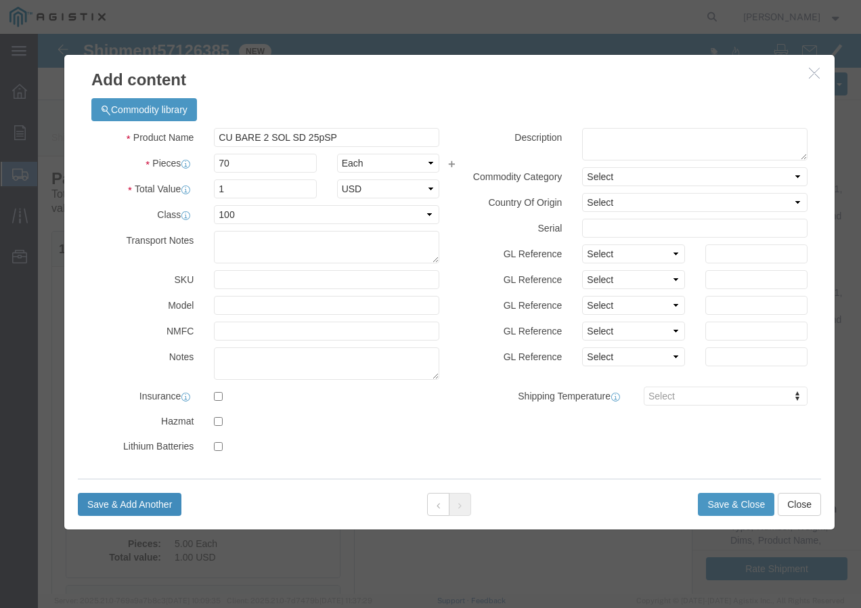
click button "Save & Add Another"
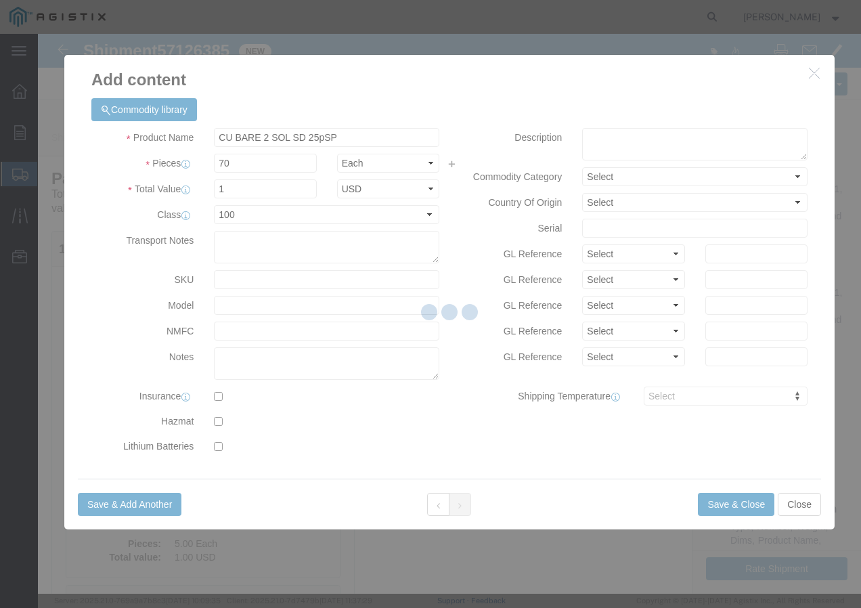
select select "EA"
select select
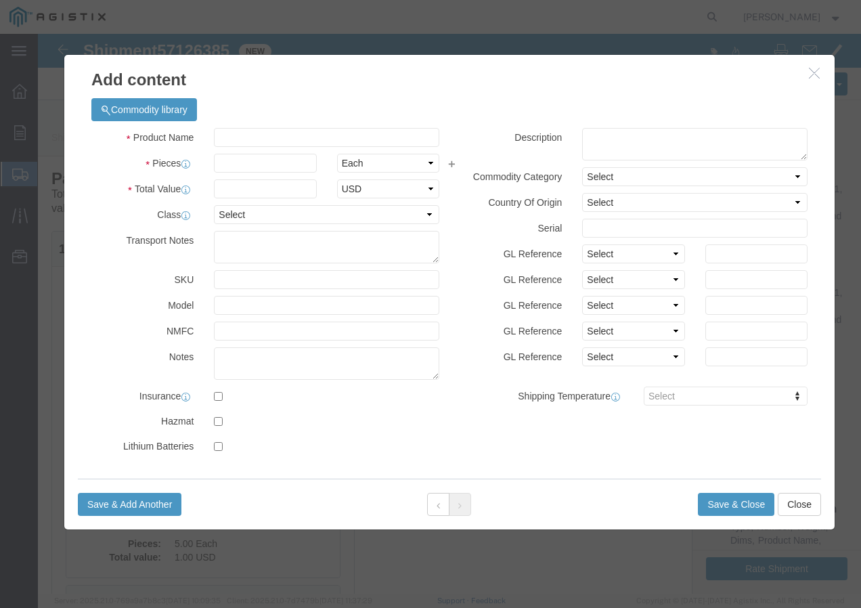
select select "USD"
click input "text"
paste input "600VOH TX/LDPE 2-7 AAC CLAM 500C"
type input "600VOH TX/LDPE 2-7 AAC CLAM 500C"
click input "text"
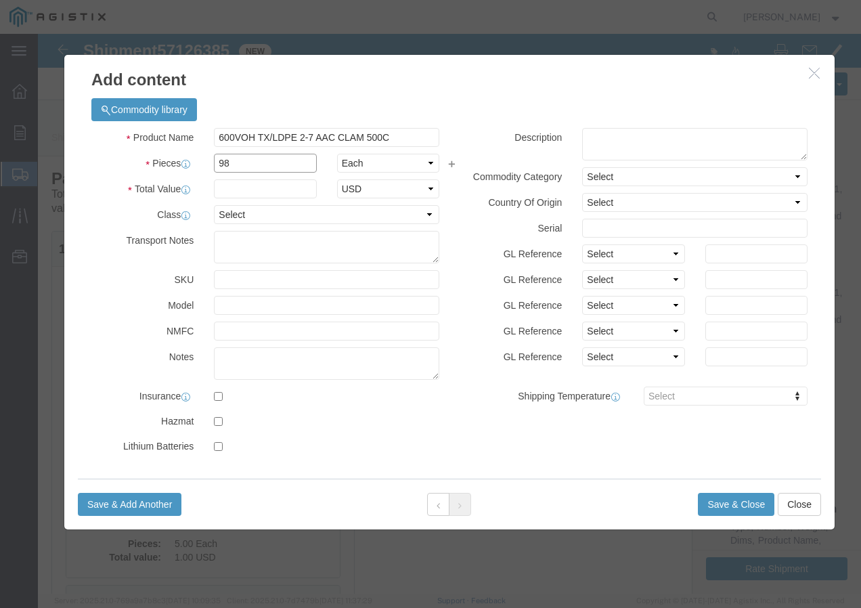
type input "98"
click input "text"
type input "1"
click select "Select 50 55 60 65 70 85 92.5 100 125 175 250 300 400"
select select "100"
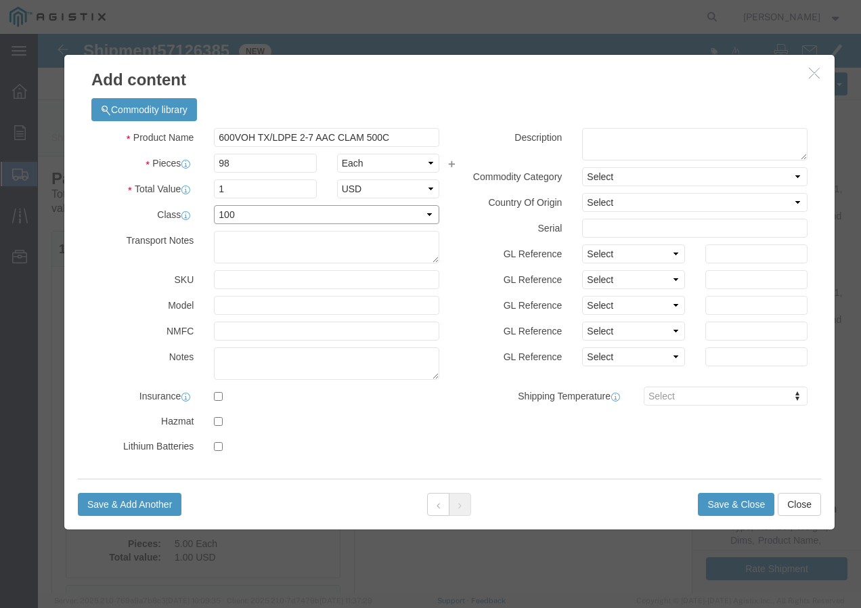
click select "Select 50 55 60 65 70 85 92.5 100 125 175 250 300 400"
click button "Save & Close"
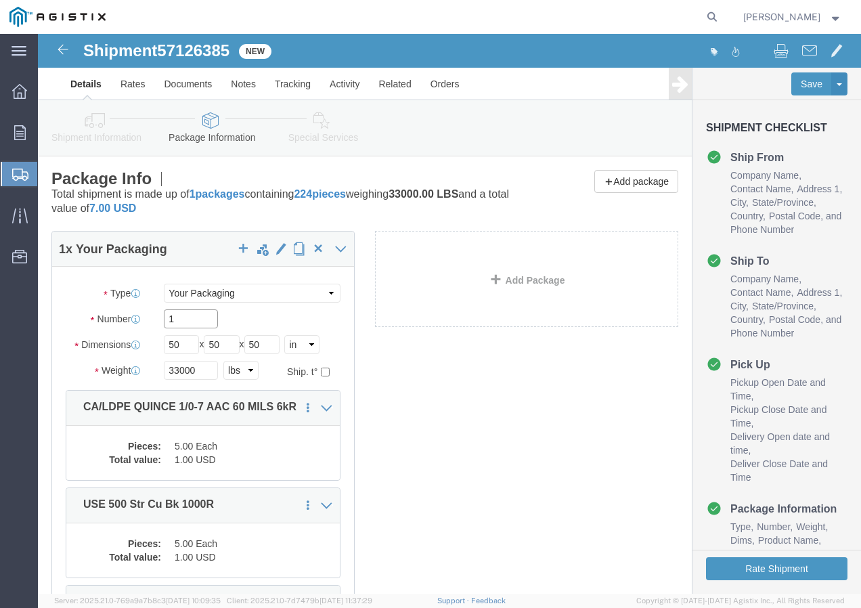
drag, startPoint x: 159, startPoint y: 288, endPoint x: 144, endPoint y: 279, distance: 17.3
click input "1"
type input "224"
click button "Rate Shipment"
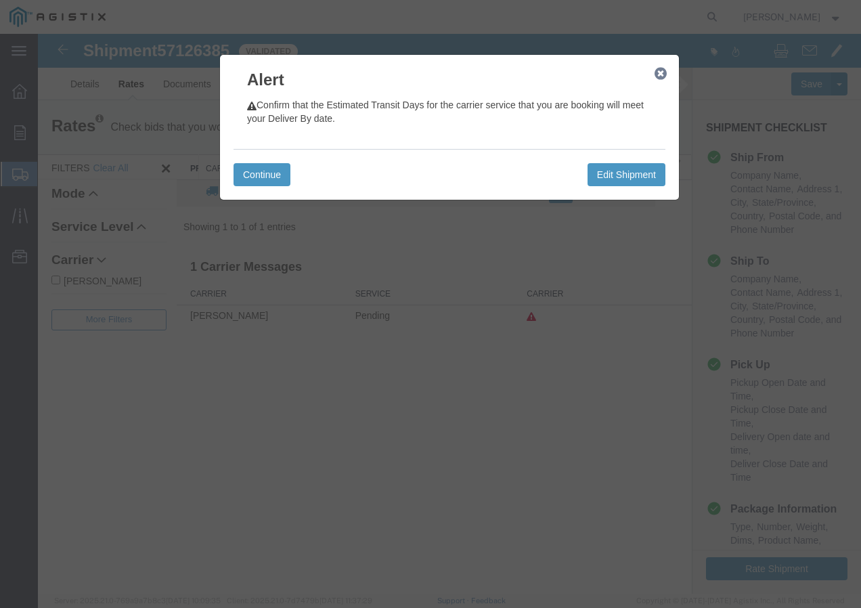
click at [662, 70] on icon "button" at bounding box center [660, 73] width 12 height 11
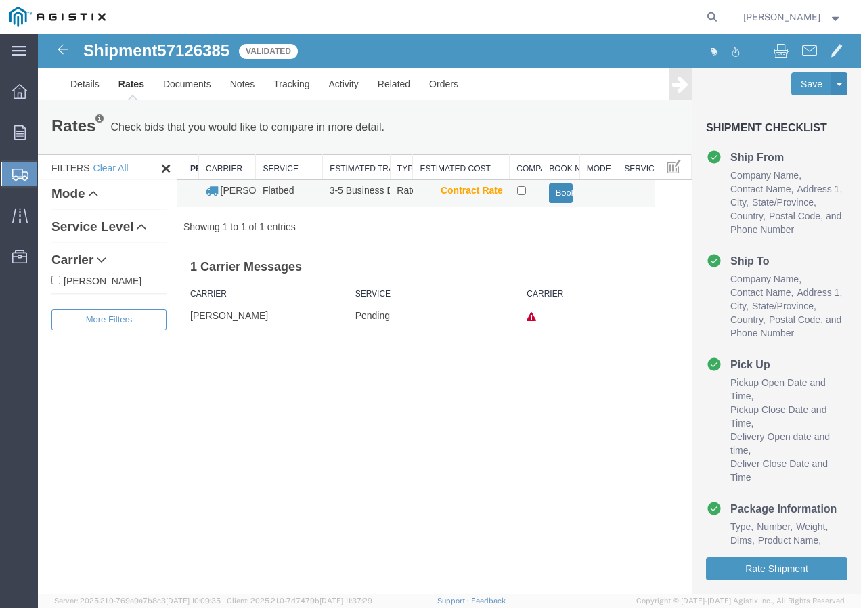
click at [556, 194] on button "Book" at bounding box center [561, 193] width 24 height 20
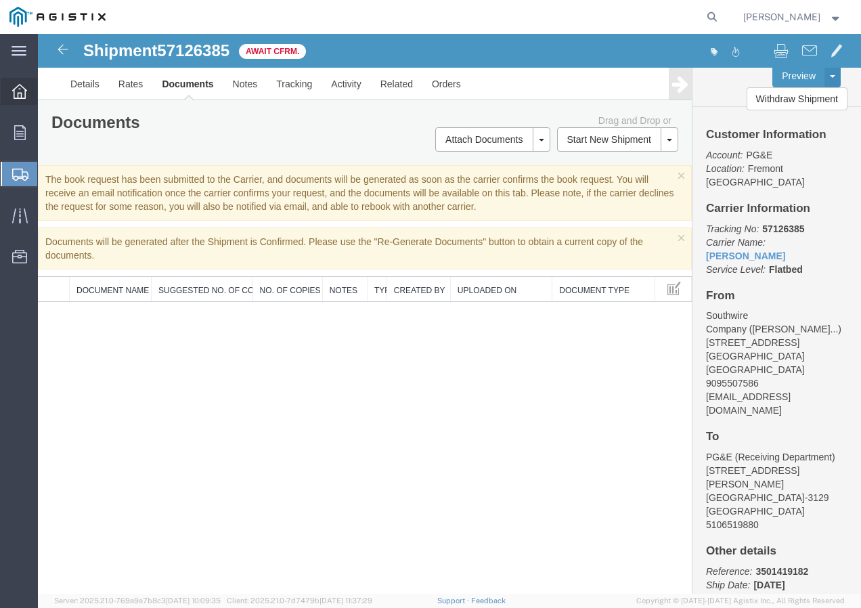
click at [14, 98] on icon at bounding box center [19, 91] width 15 height 15
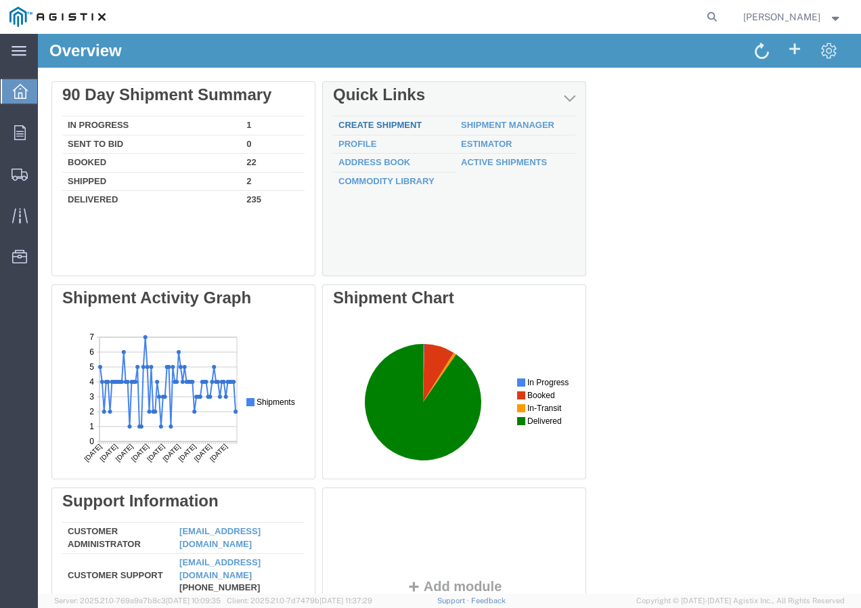
click at [380, 121] on link "Create Shipment" at bounding box center [379, 125] width 83 height 10
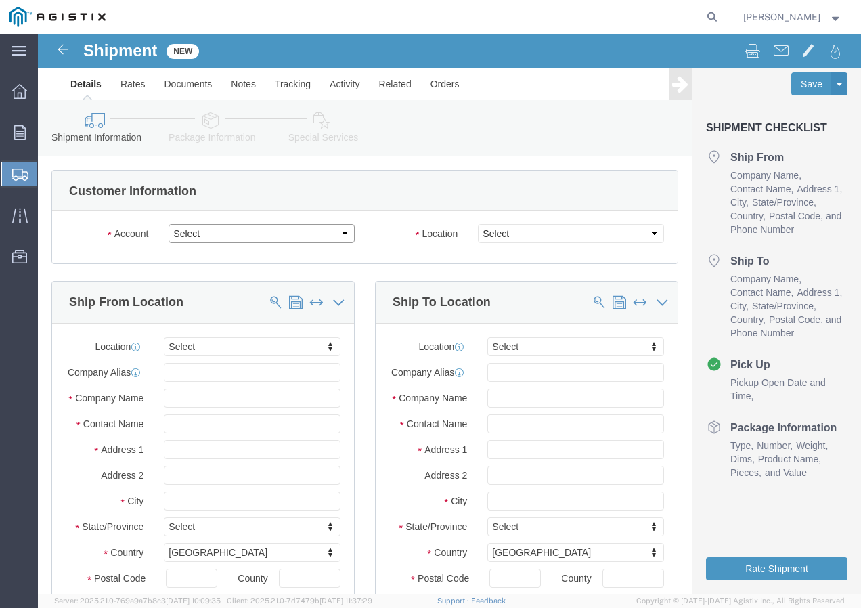
click select "Select PG&E Southwire Company"
select select "9596"
click select "Select PG&E Southwire Company"
select select "PURCHORD"
select select
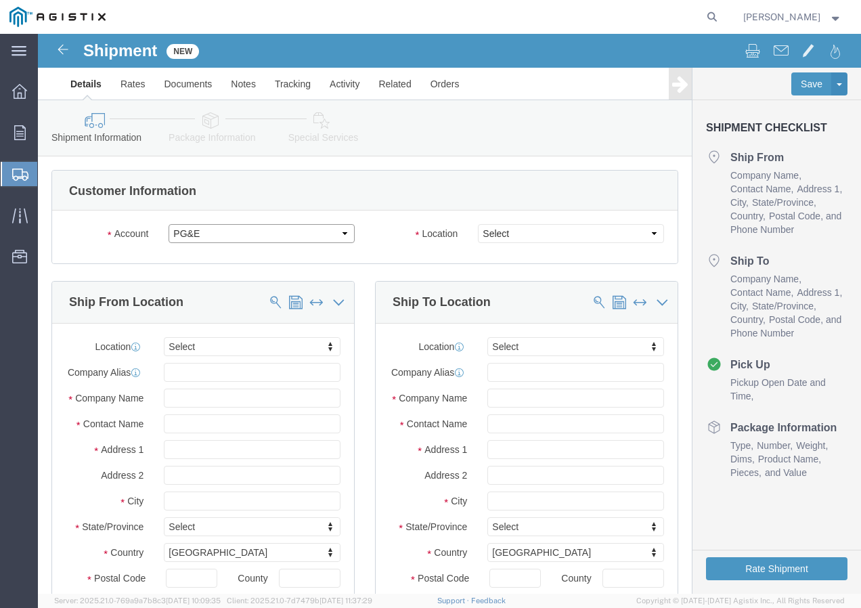
select select
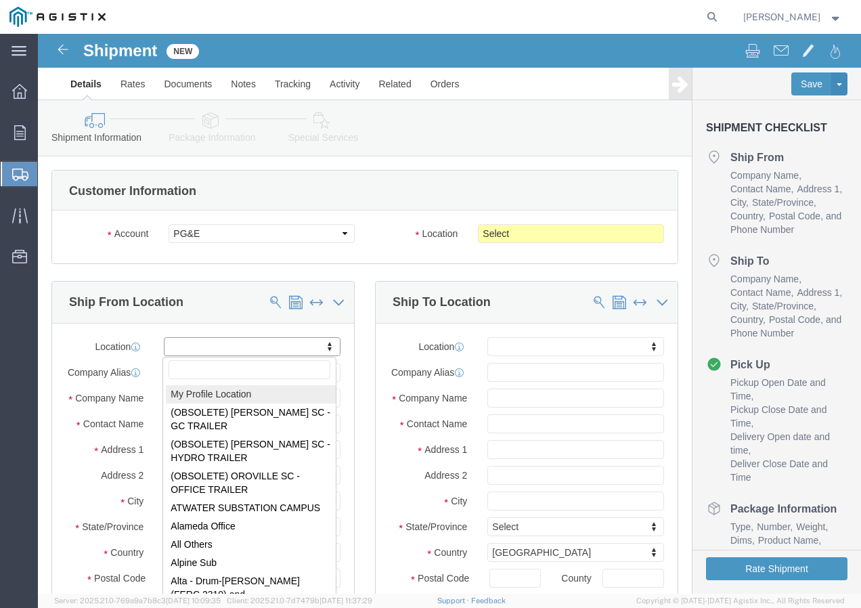
select select "MYPROFILE"
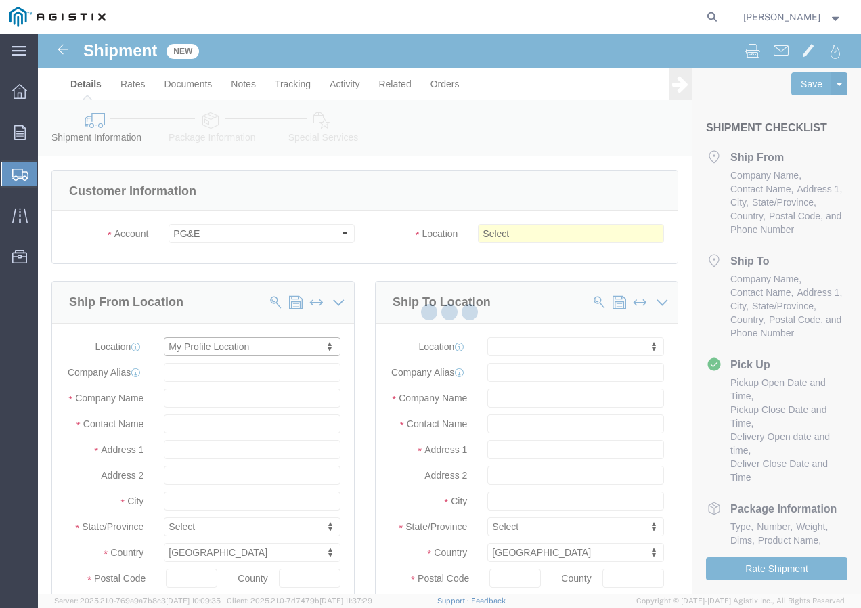
type input "Southwire Company"
type input "[PERSON_NAME]"
type input "11695 Pacific Ave"
type input "Fontana"
type input "92337"
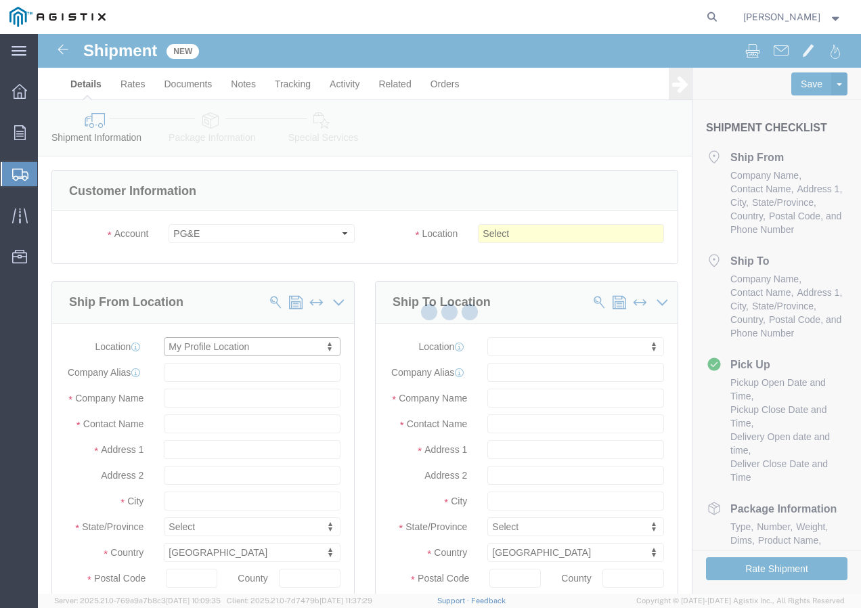
type input "9095507586"
type input "[EMAIL_ADDRESS][DOMAIN_NAME]"
checkbox input "true"
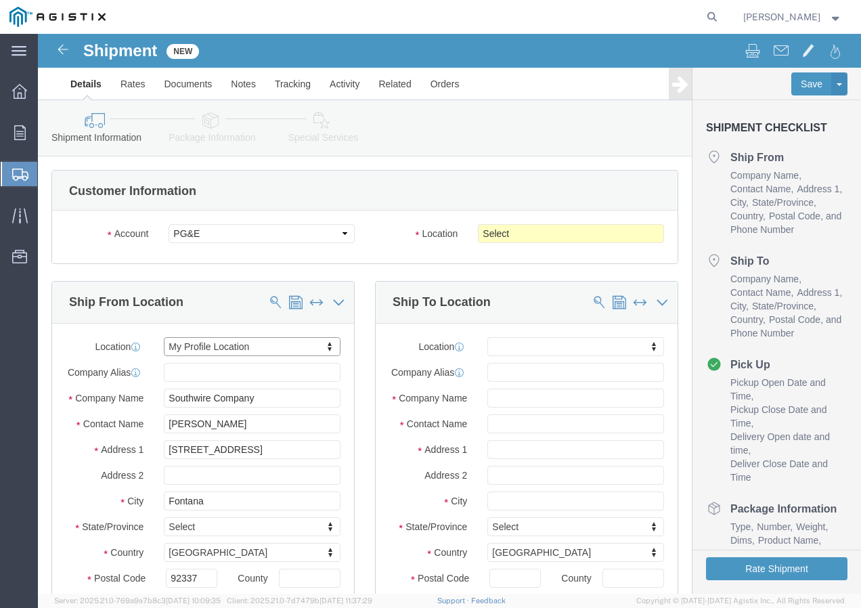
select select "CA"
click select "Select All Others Fremont DC Fresno DC Wheatland DC"
select select "19996"
click select "Select All Others Fremont DC Fresno DC Wheatland DC"
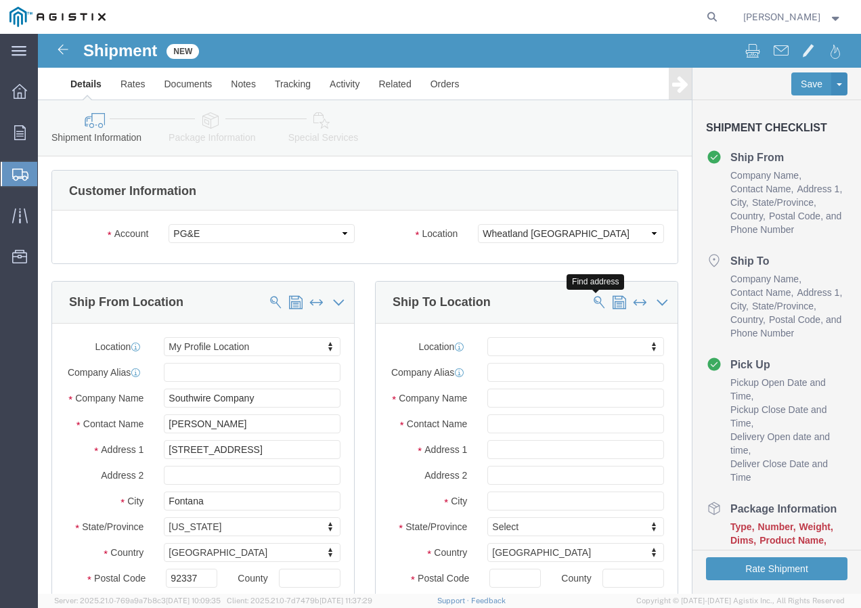
click span
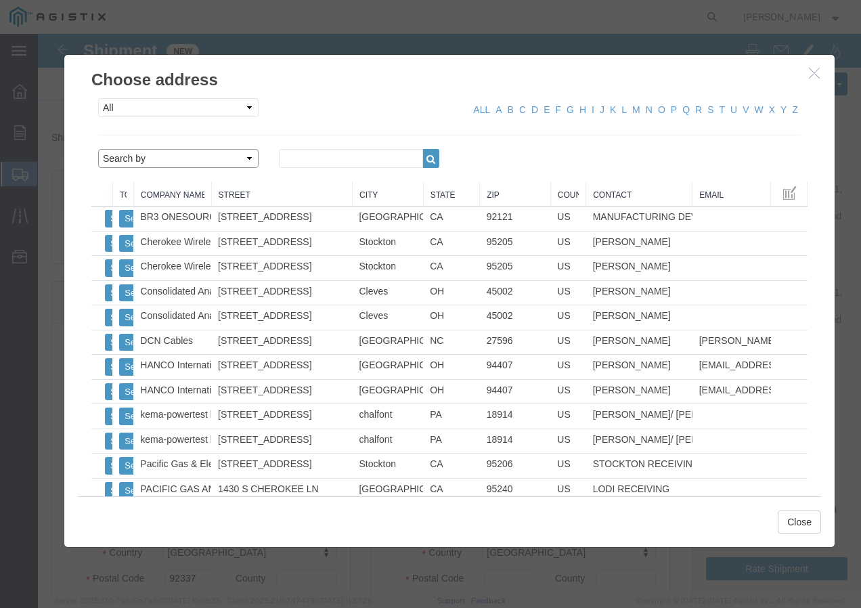
click select "Search by Address Book Name City Company Name Contact Name Country CustomerAlia…"
select select "city"
click select "Search by Address Book Name City Company Name Contact Name Country CustomerAlia…"
click input "text"
type input "WHEATLAND"
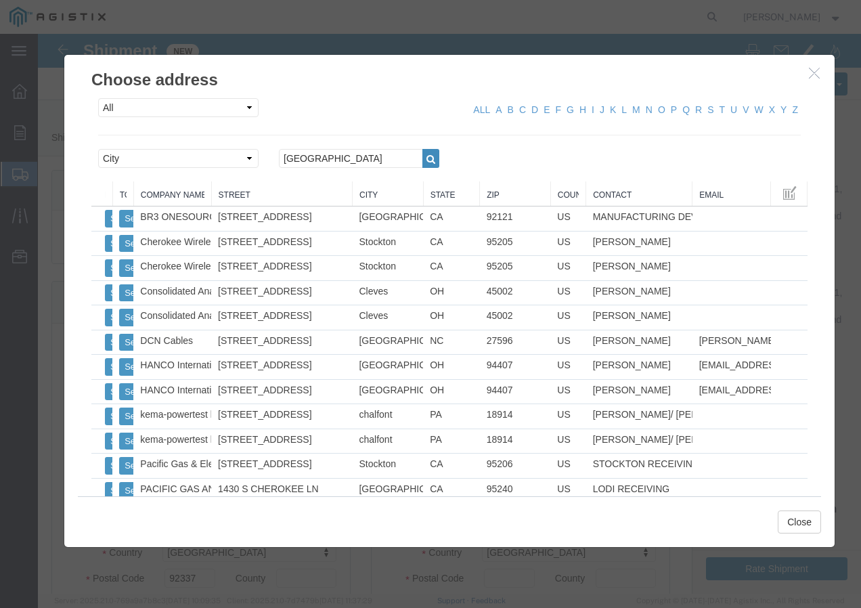
click button "button"
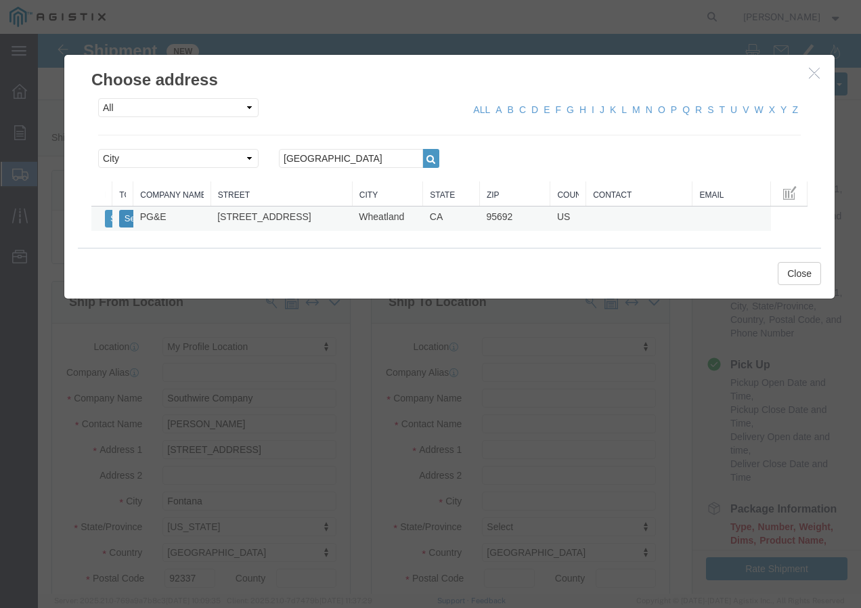
click button "Select"
select select
type input "PG&E"
type input "3736 Rancho Rd"
type input "Wheatland"
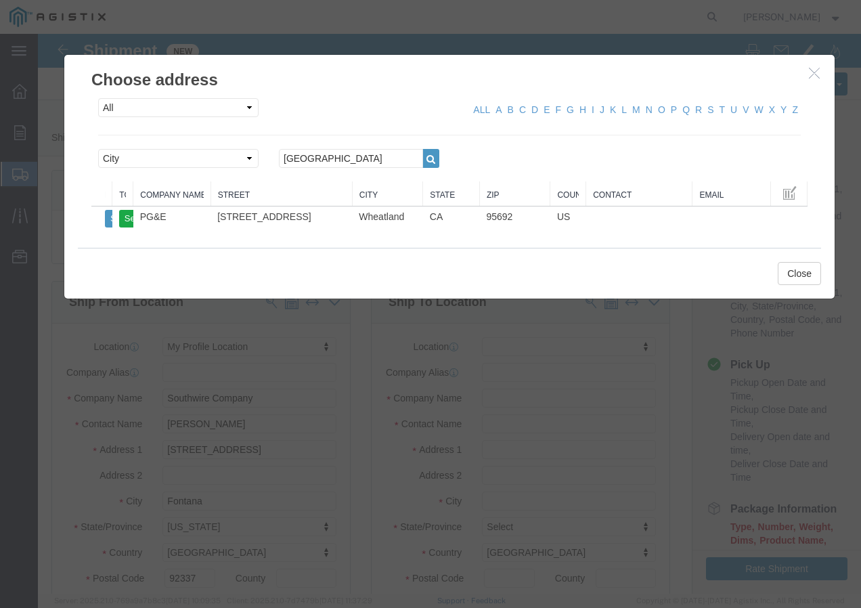
type input "95692"
select select "CA"
click button "Close"
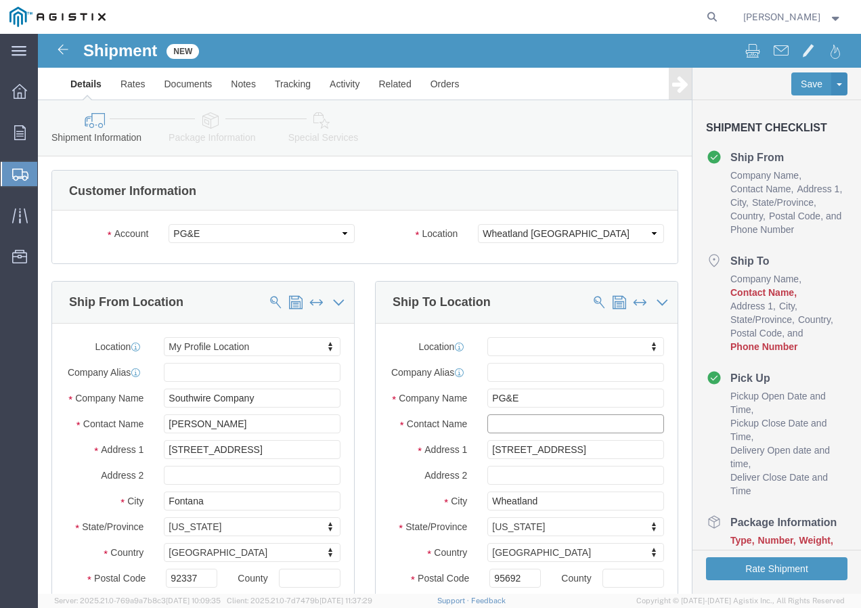
click input "text"
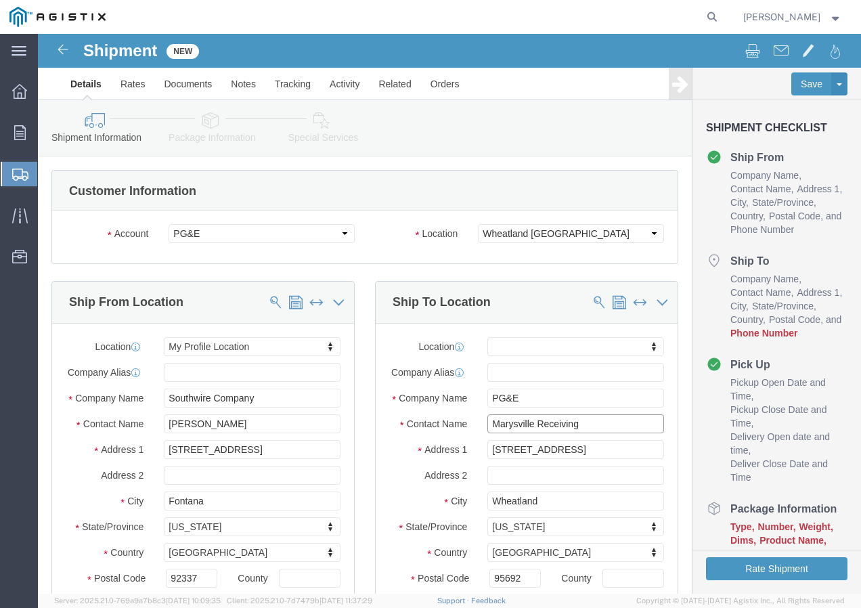
type input "Marysville Receiving"
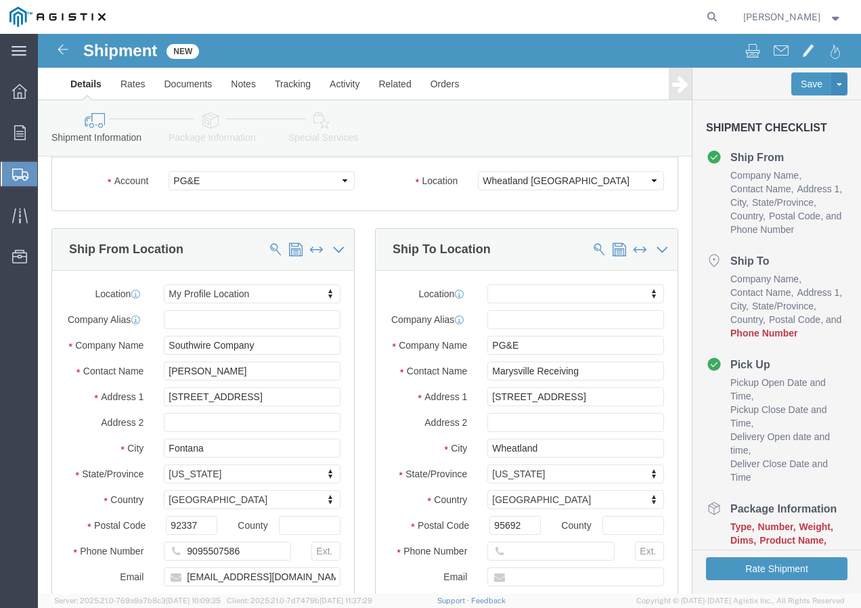
scroll to position [203, 0]
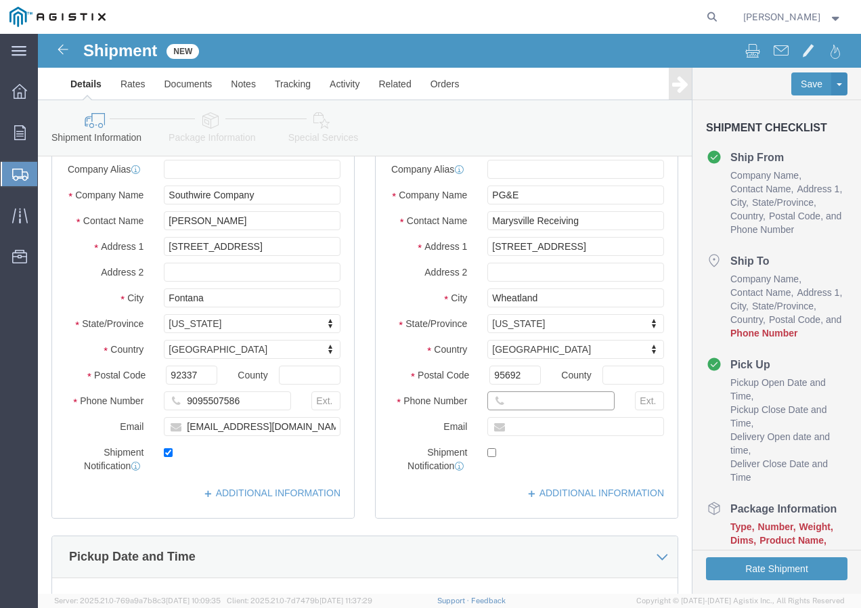
click input "text"
paste input "9167493050"
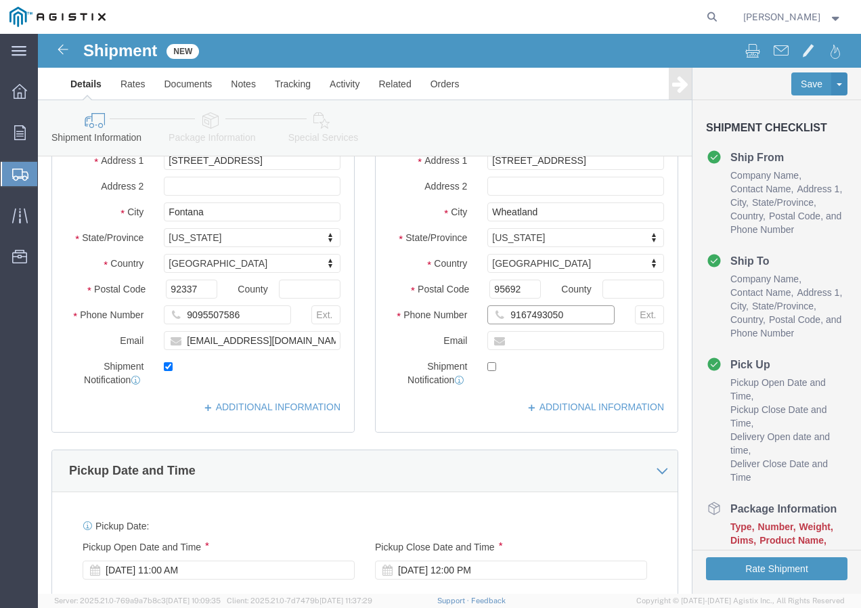
scroll to position [406, 0]
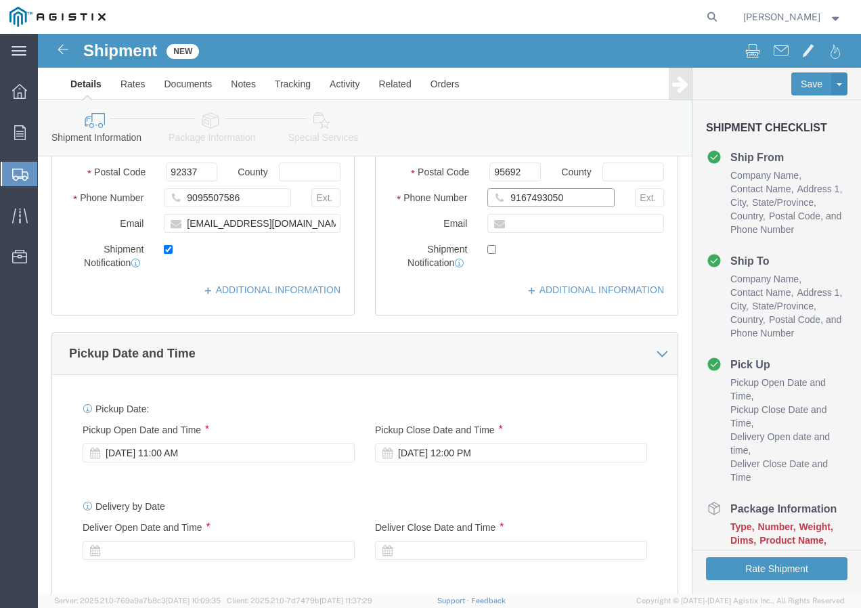
type input "9167493050"
click div "Oct 14 2025 11:00 AM"
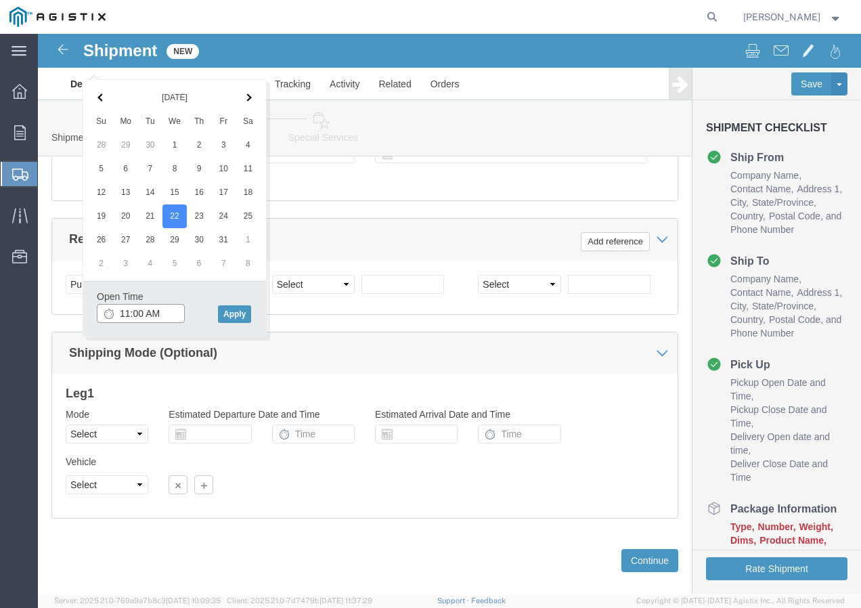
click input "11:00 AM"
type input "11:30 AM"
click button "Apply"
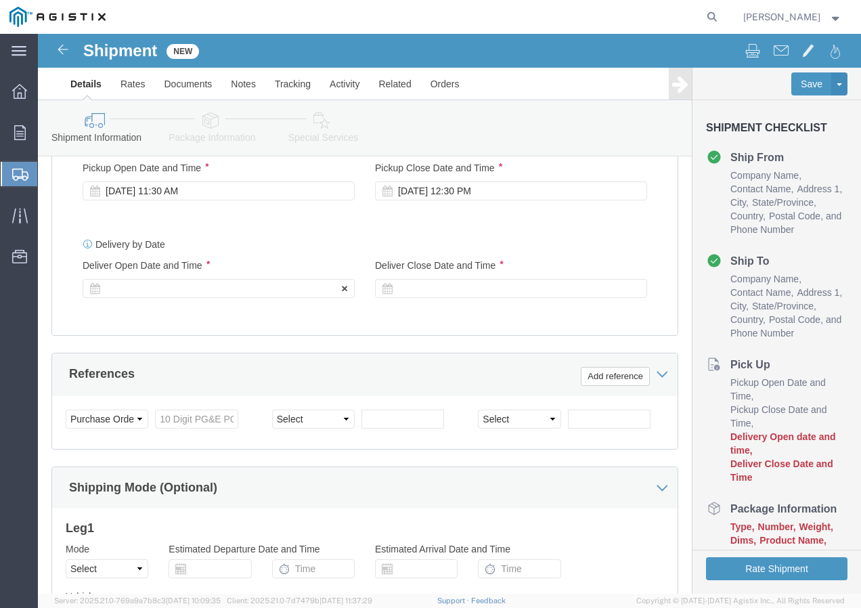
scroll to position [667, 0]
click div
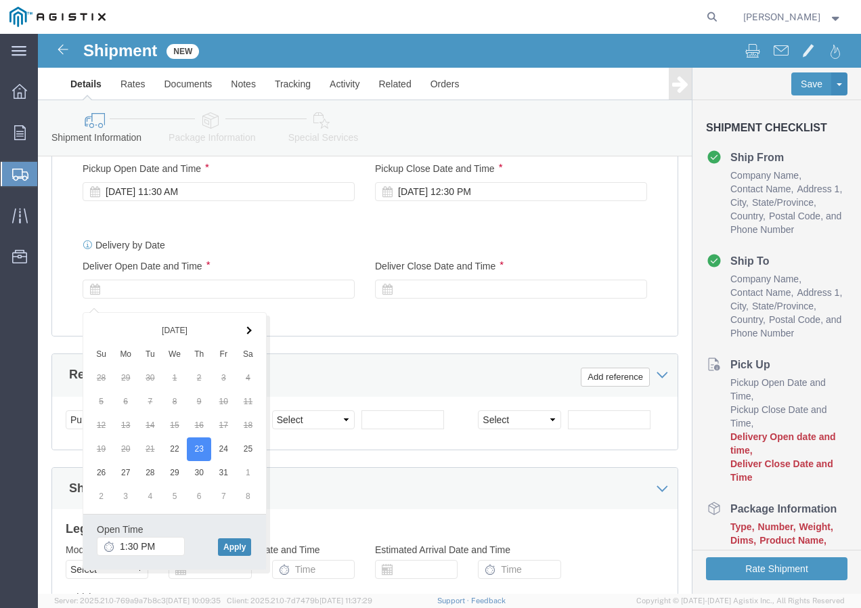
click button "Apply"
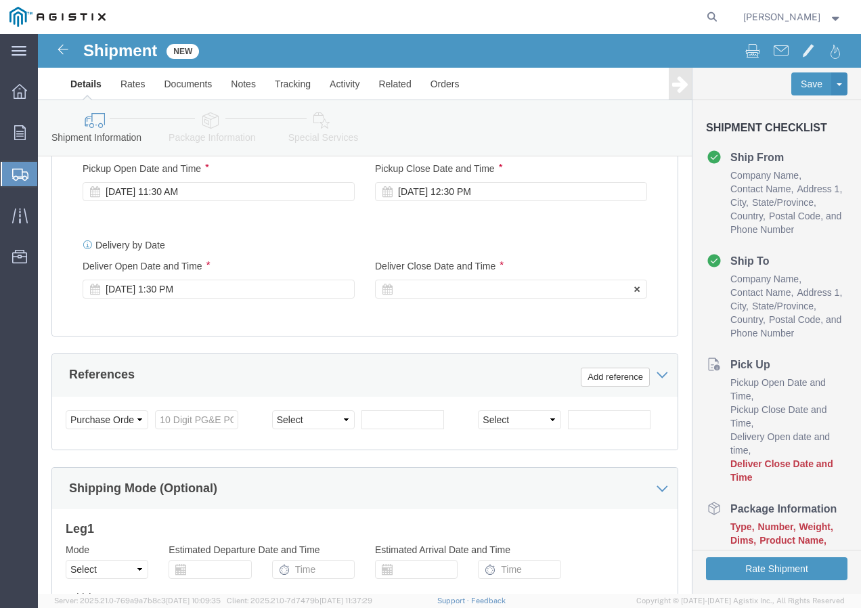
click div
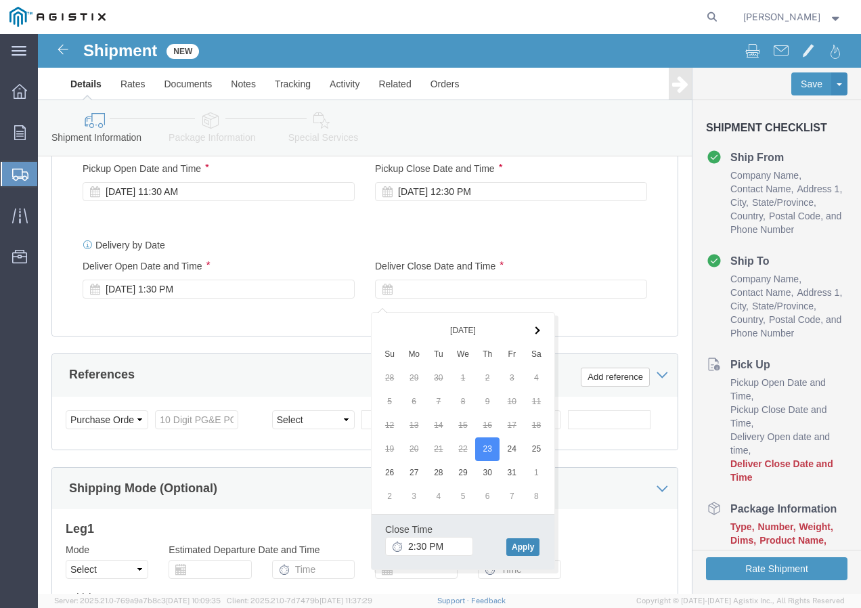
click button "Apply"
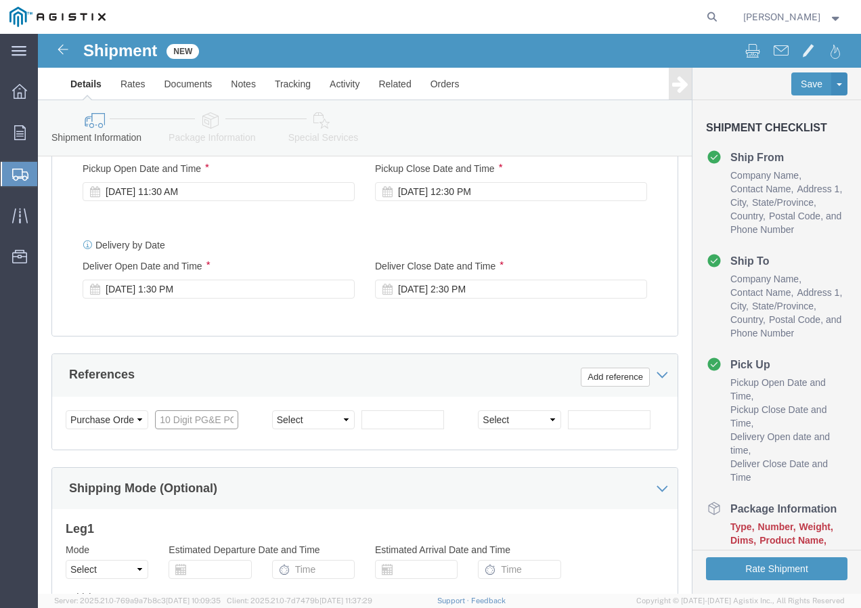
click input "text"
paste input "3501411671"
type input "3501411671"
drag, startPoint x: 278, startPoint y: 399, endPoint x: 285, endPoint y: 394, distance: 9.2
click select "Select Account Type Activity ID Airline Appointment Number ASN Batch Request # …"
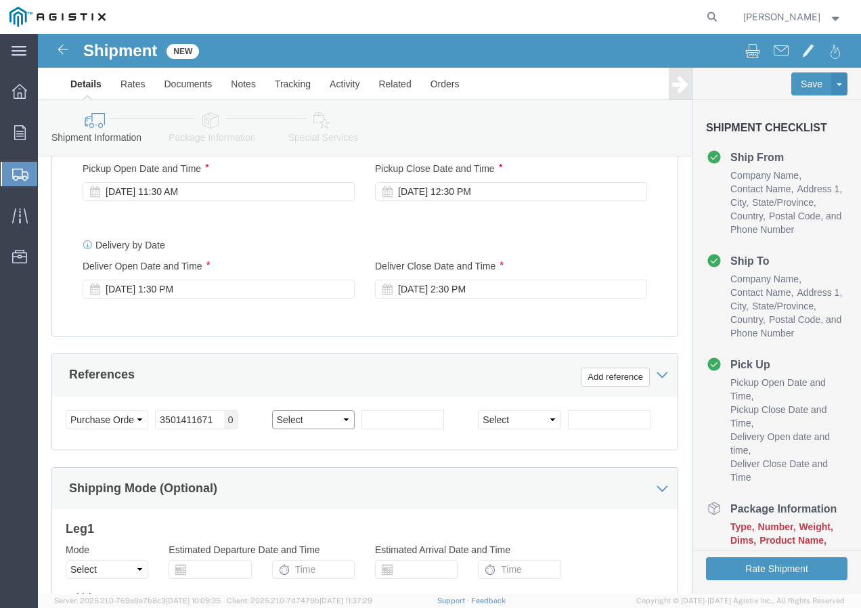
select select "SHIPMENTIDNUM"
click select "Select Account Type Activity ID Airline Appointment Number ASN Batch Request # …"
drag, startPoint x: 340, startPoint y: 398, endPoint x: 536, endPoint y: 386, distance: 196.5
click input "text"
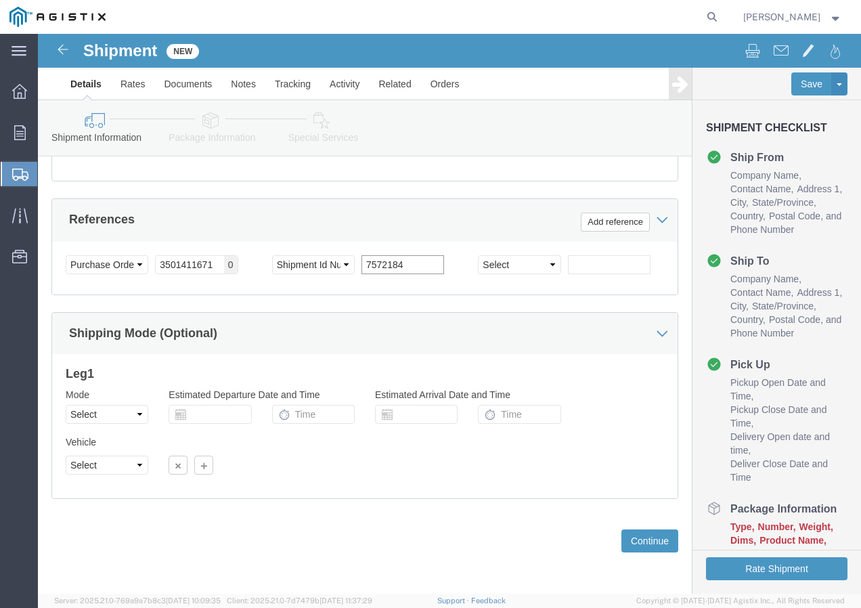
scroll to position [833, 0]
type input "7572184"
click select "Select Air Less than Truckload Multi-Leg Ocean Freight Rail Small Parcel Truckl…"
select select "TL"
click select "Select Air Less than Truckload Multi-Leg Ocean Freight Rail Small Parcel Truckl…"
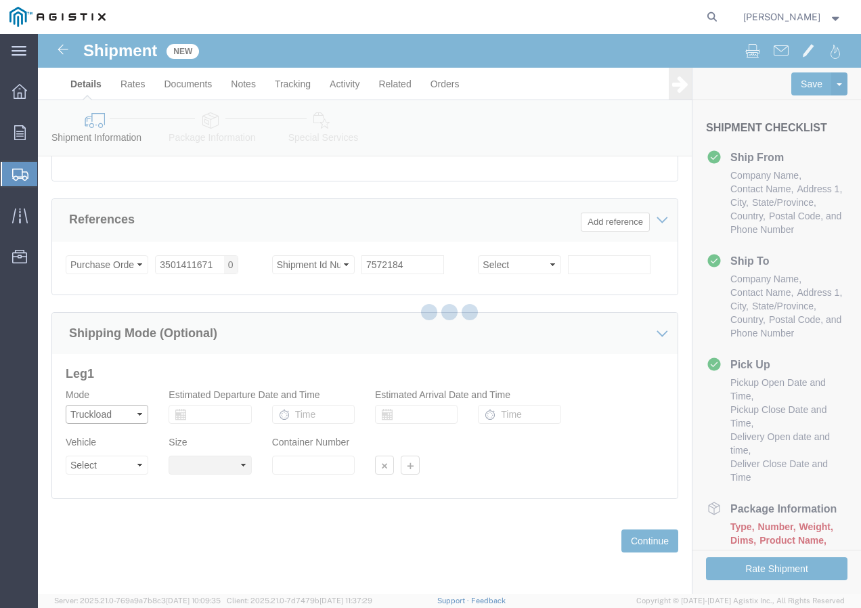
select select
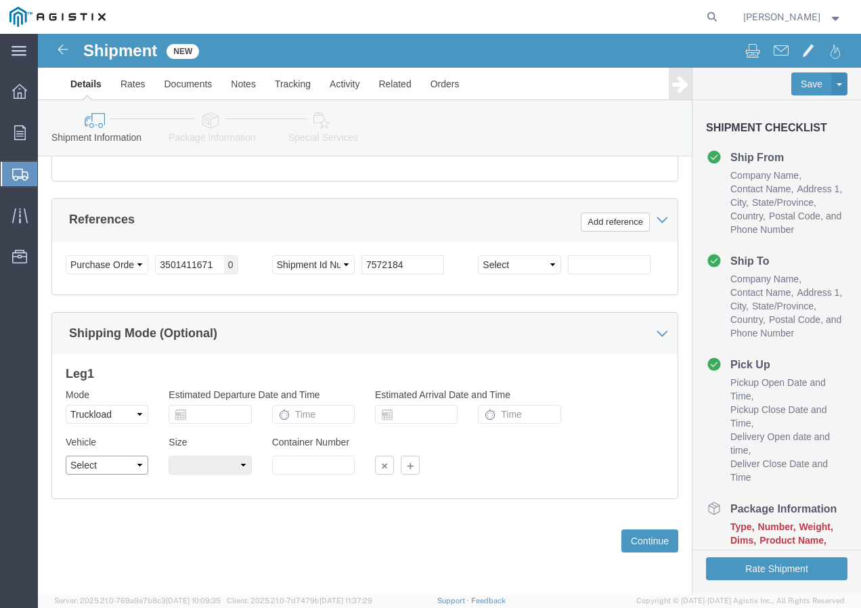
click select "Select 1-Ton (PSS) 10 Wheel 10 Yard Dump Truck 20 Yard Dump Truck Bobtail Botto…"
select select "FLBD"
click select "Select 1-Ton (PSS) 10 Wheel 10 Yard Dump Truck 20 Yard Dump Truck Bobtail Botto…"
click button "Continue"
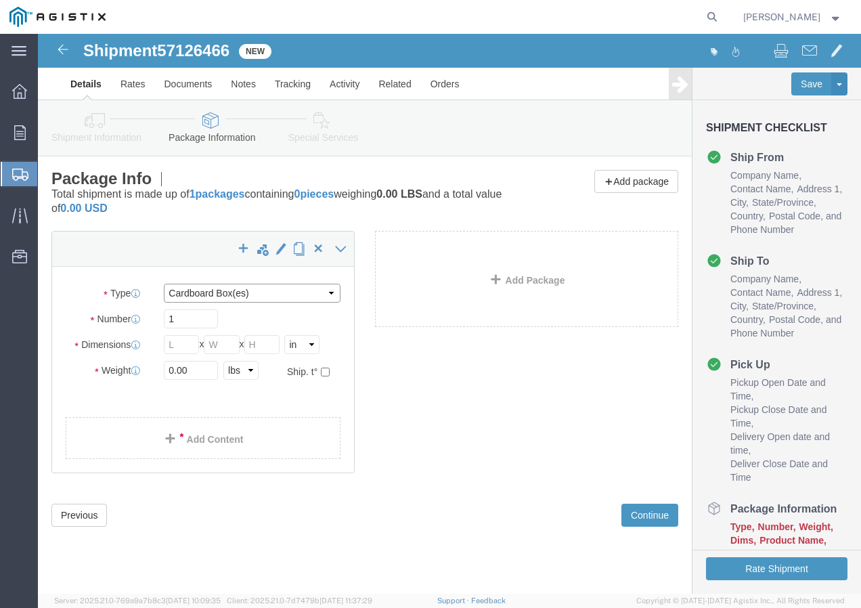
drag, startPoint x: 288, startPoint y: 256, endPoint x: 285, endPoint y: 267, distance: 11.0
click select "Select Bulk Bundle(s) Cardboard Box(es) Carton(s) Crate(s) Drum(s) (Fiberboard)…"
select select "YRPK"
click select "Select Bulk Bundle(s) Cardboard Box(es) Carton(s) Crate(s) Drum(s) (Fiberboard)…"
click input "text"
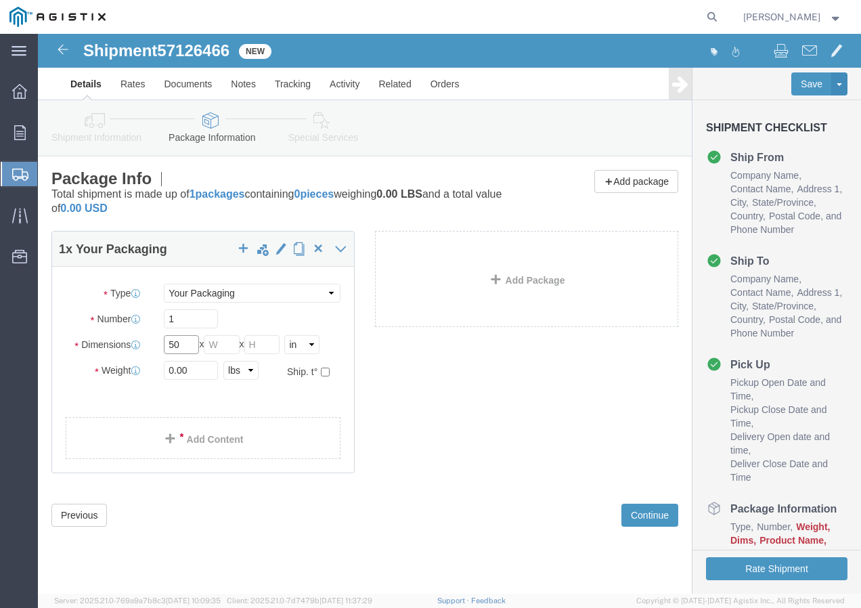
type input "50"
drag, startPoint x: 143, startPoint y: 342, endPoint x: 127, endPoint y: 337, distance: 16.9
click input "0.00"
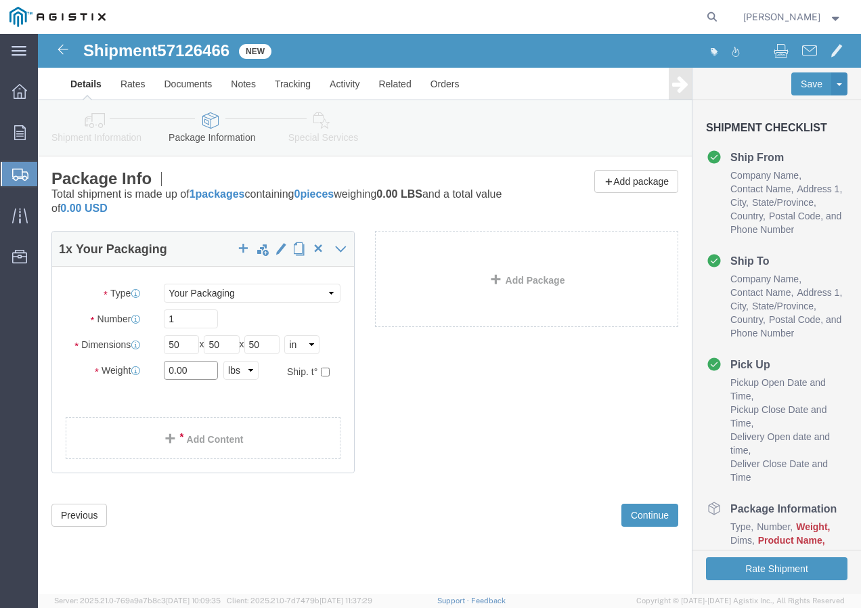
type input "0"
type input "4"
type input "11000"
click link "Add Content"
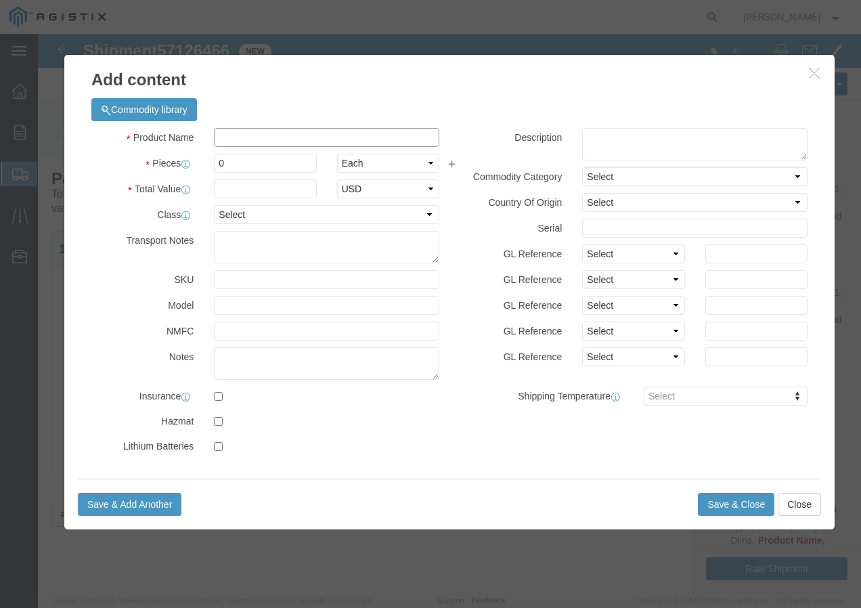
drag, startPoint x: 203, startPoint y: 106, endPoint x: 224, endPoint y: 106, distance: 21.0
click input "text"
paste input "CCU/LLDPE 4 SOL SD CU 60 MILS 171R"
type input "CCU/LLDPE 4 SOL SD CU 60 MILS 171R"
click input "0"
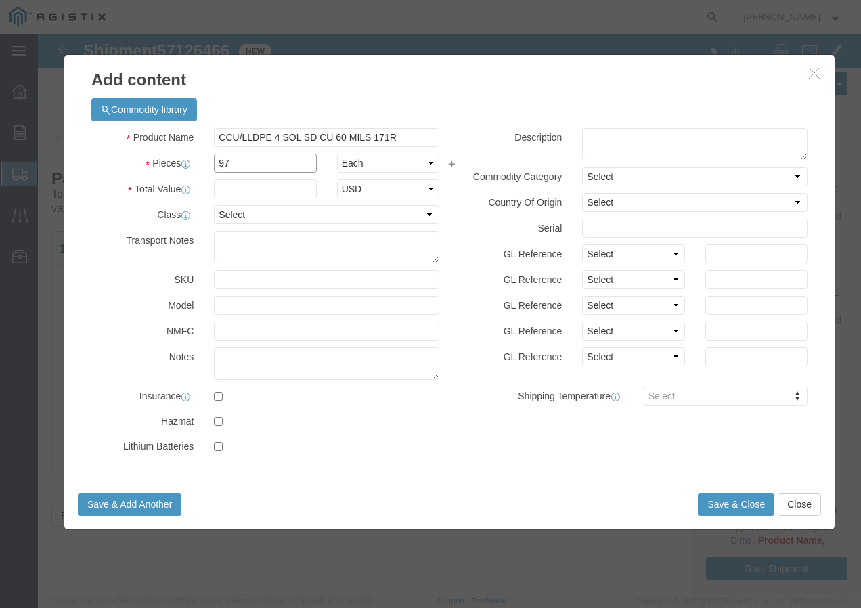
type input "97"
click div "Product Name CCU/LLDPE 4 SOL SD CU 60 MILS 171R Pieces 97 Select Bag Barrels 10…"
click input "text"
type input "1"
click select "Select 50 55 60 65 70 85 92.5 100 125 175 250 300 400"
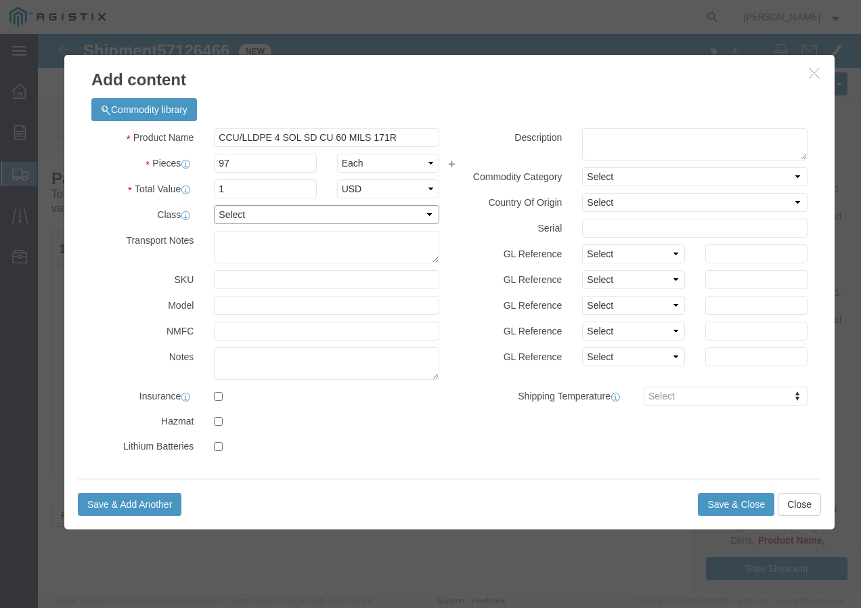
select select "100"
click select "Select 50 55 60 65 70 85 92.5 100 125 175 250 300 400"
click button "Save & Add Another"
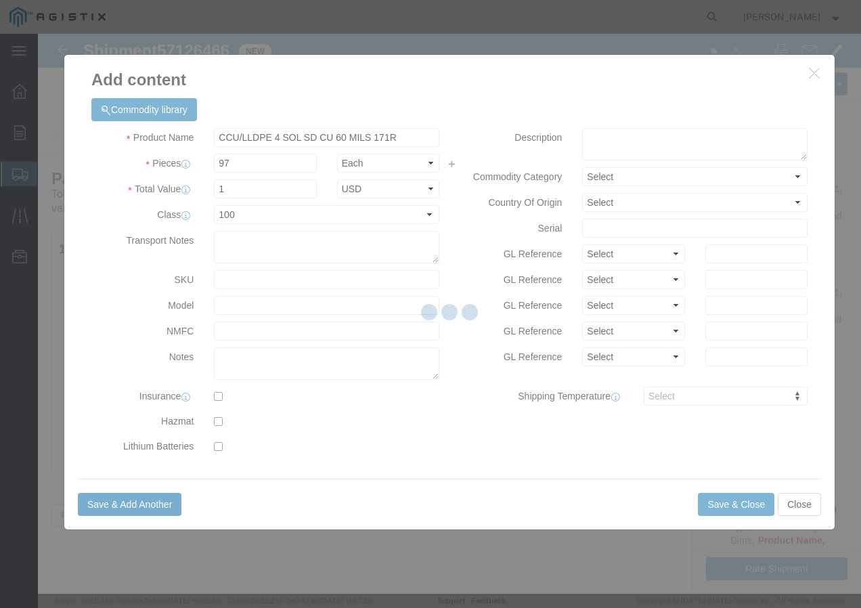
select select "EA"
select select
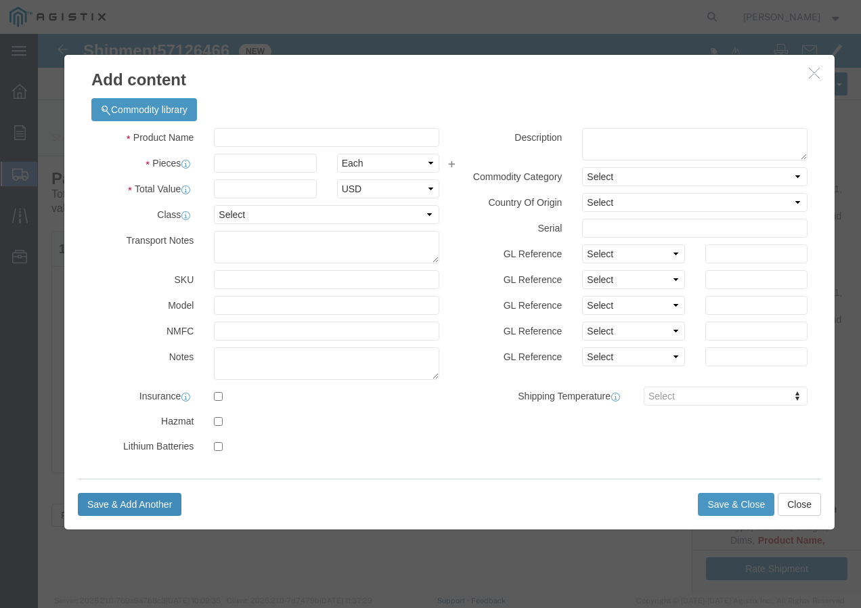
select select "USD"
click input "text"
paste input "SSCC 2/0-19 CU THHN BK 600V 2000R"
type input "SSCC 2/0-19 CU THHN BK 600V 2000R"
click input "text"
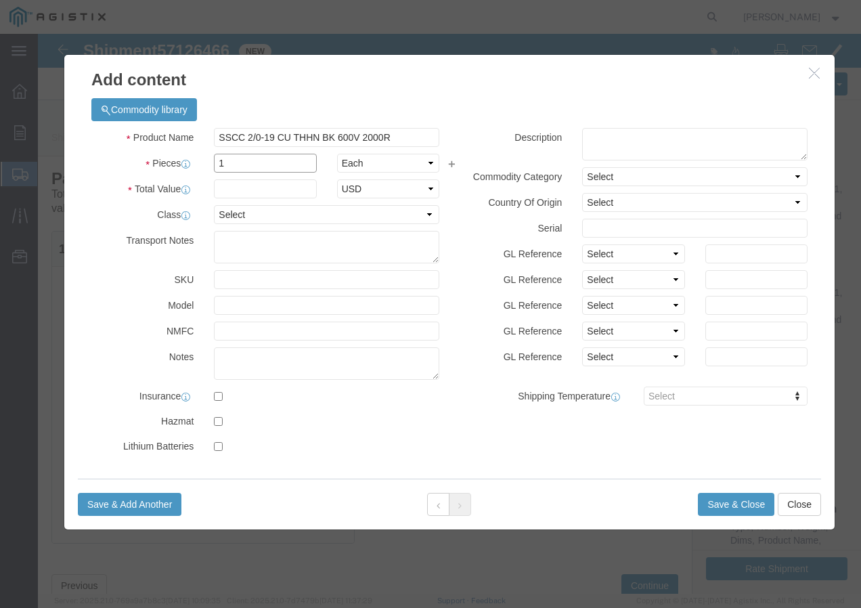
type input "1"
click input "text"
click input "1"
type input "1"
drag, startPoint x: 193, startPoint y: 171, endPoint x: 198, endPoint y: 177, distance: 7.7
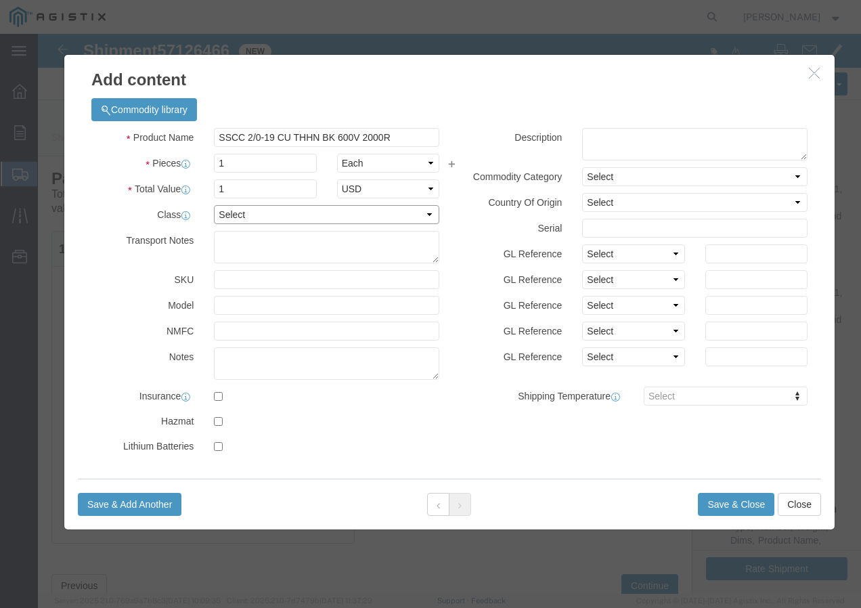
click select "Select 50 55 60 65 70 85 92.5 100 125 175 250 300 400"
select select "100"
click select "Select 50 55 60 65 70 85 92.5 100 125 175 250 300 400"
click button "Save & Add Another"
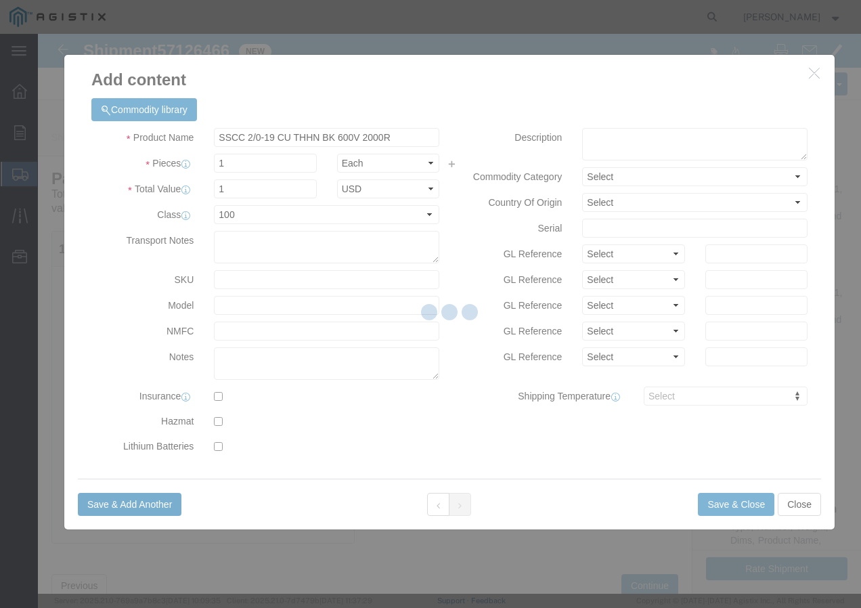
select select "EA"
select select
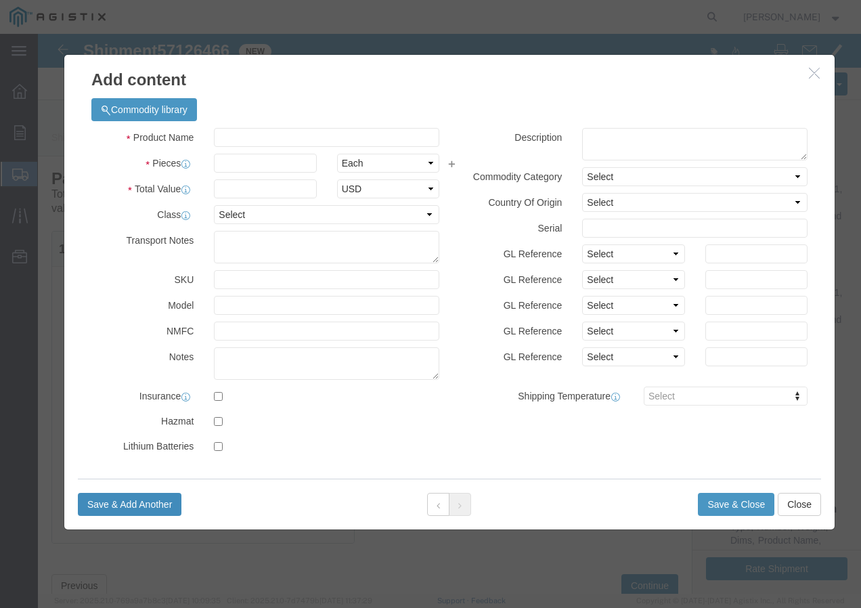
select select "USD"
click input "text"
paste input "WIRE, W5/16-7 EHS A-GALV STEEL STRAND"
type input "WIRE, W5/16-7 EHS A-GALV STEEL STRAND"
click input "text"
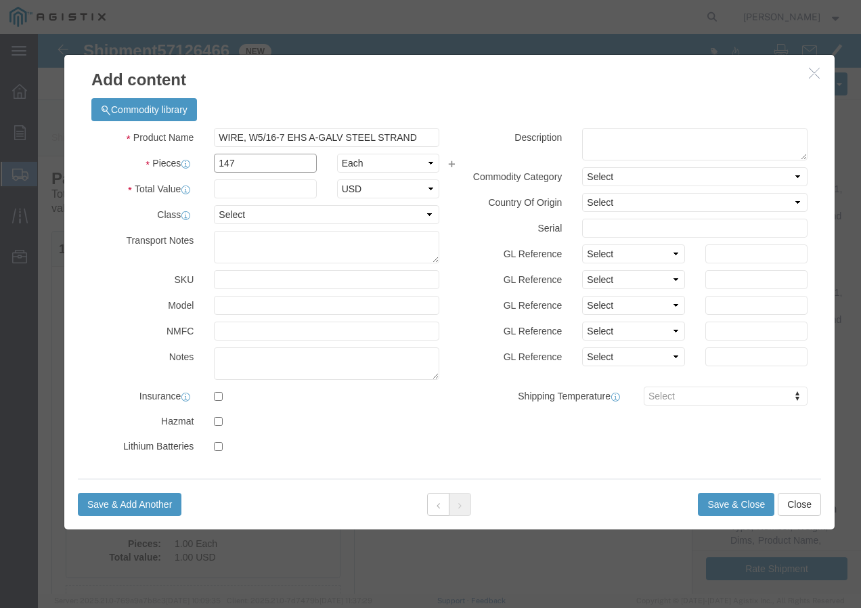
type input "147"
click input "text"
type input "1"
click select "Select 50 55 60 65 70 85 92.5 100 125 175 250 300 400"
select select "100"
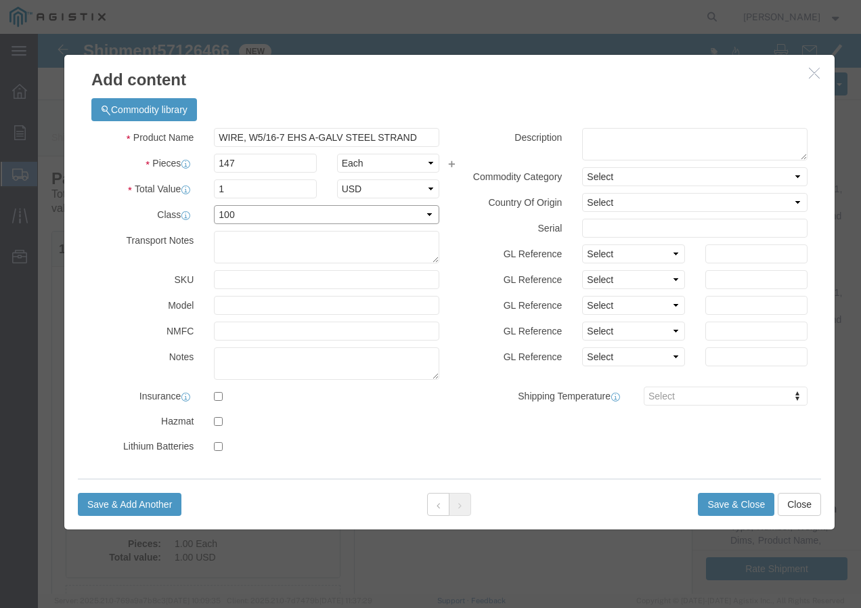
click select "Select 50 55 60 65 70 85 92.5 100 125 175 250 300 400"
click button "Save & Close"
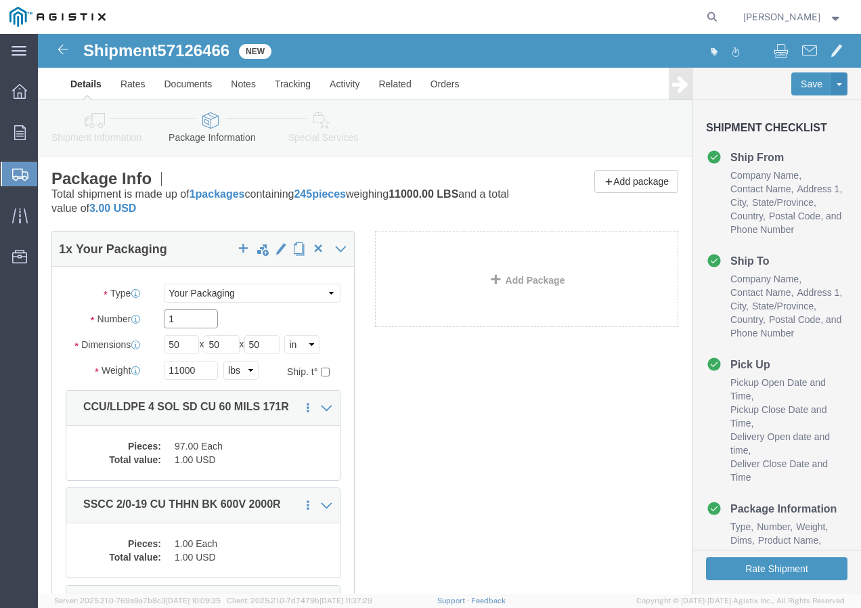
click input "1"
type input "245"
click button "Rate Shipment"
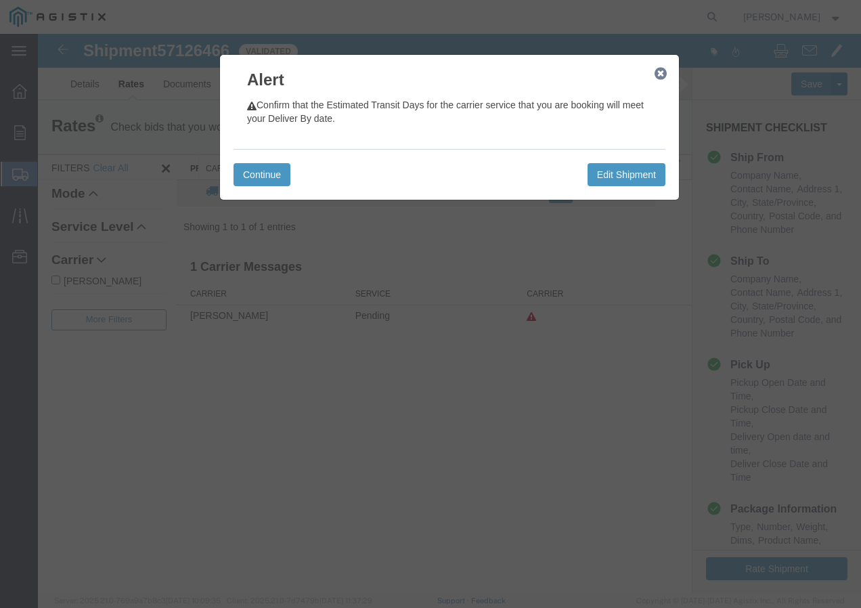
click at [656, 73] on icon "button" at bounding box center [660, 73] width 12 height 11
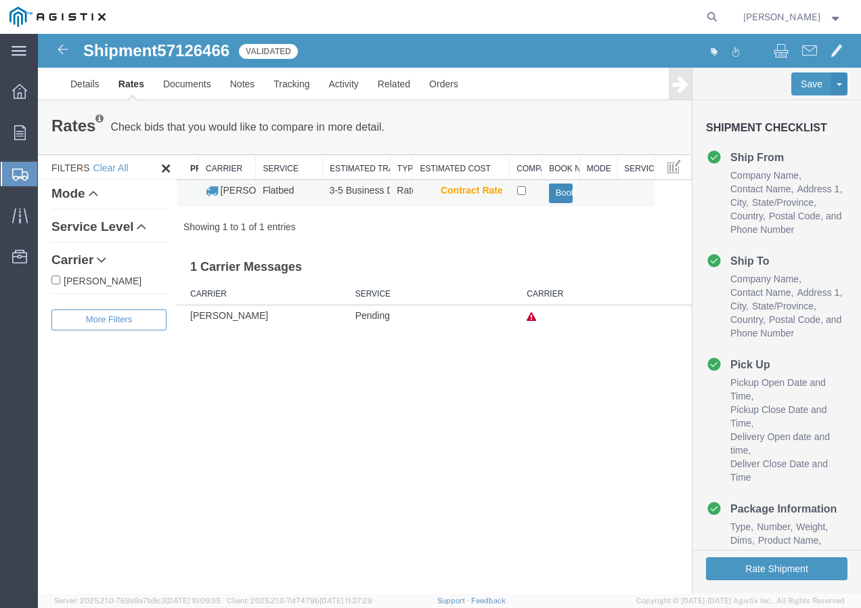
click at [559, 190] on button "Book" at bounding box center [561, 193] width 24 height 20
